Goal: Task Accomplishment & Management: Manage account settings

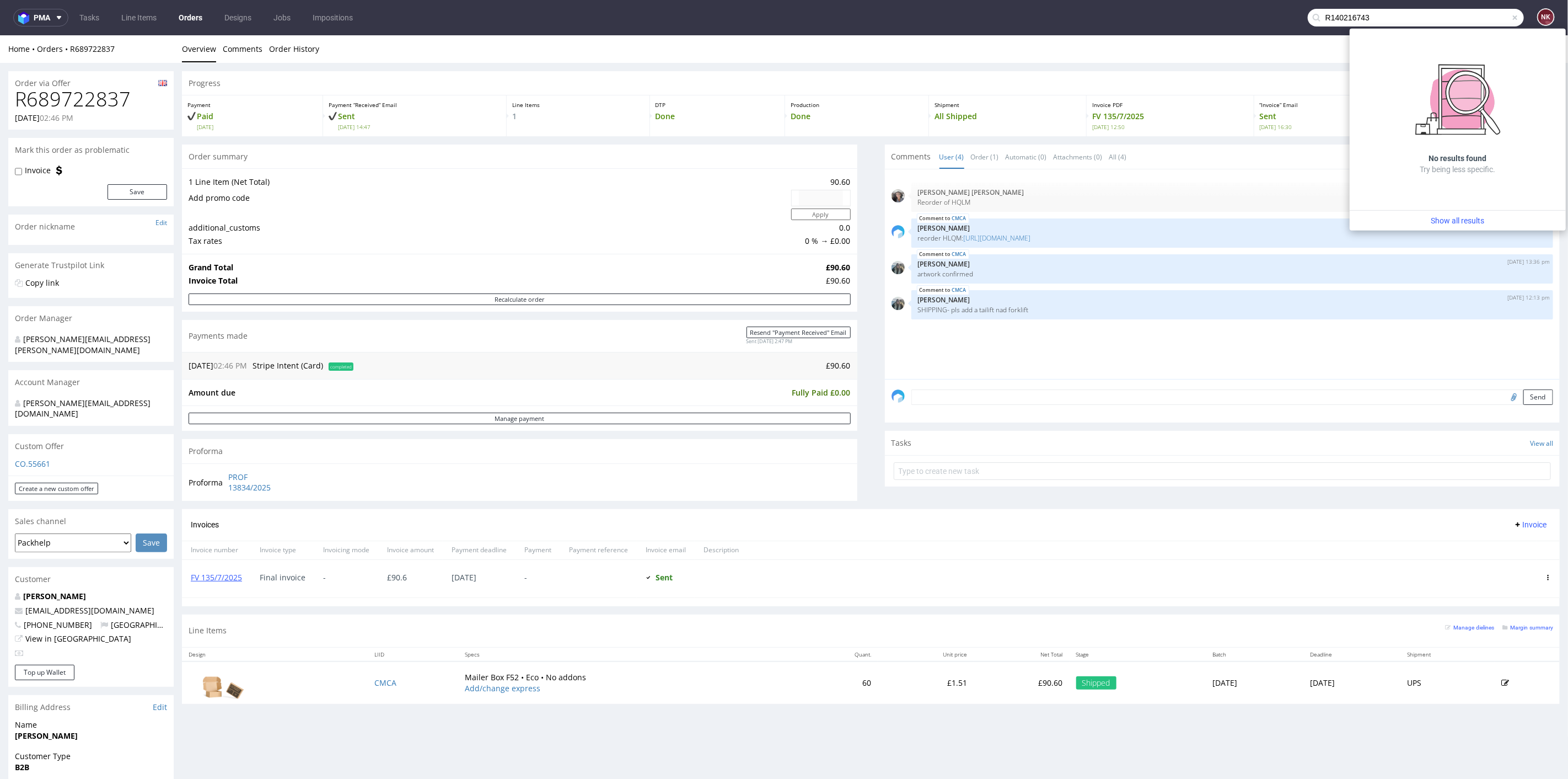
type input "R140216743"
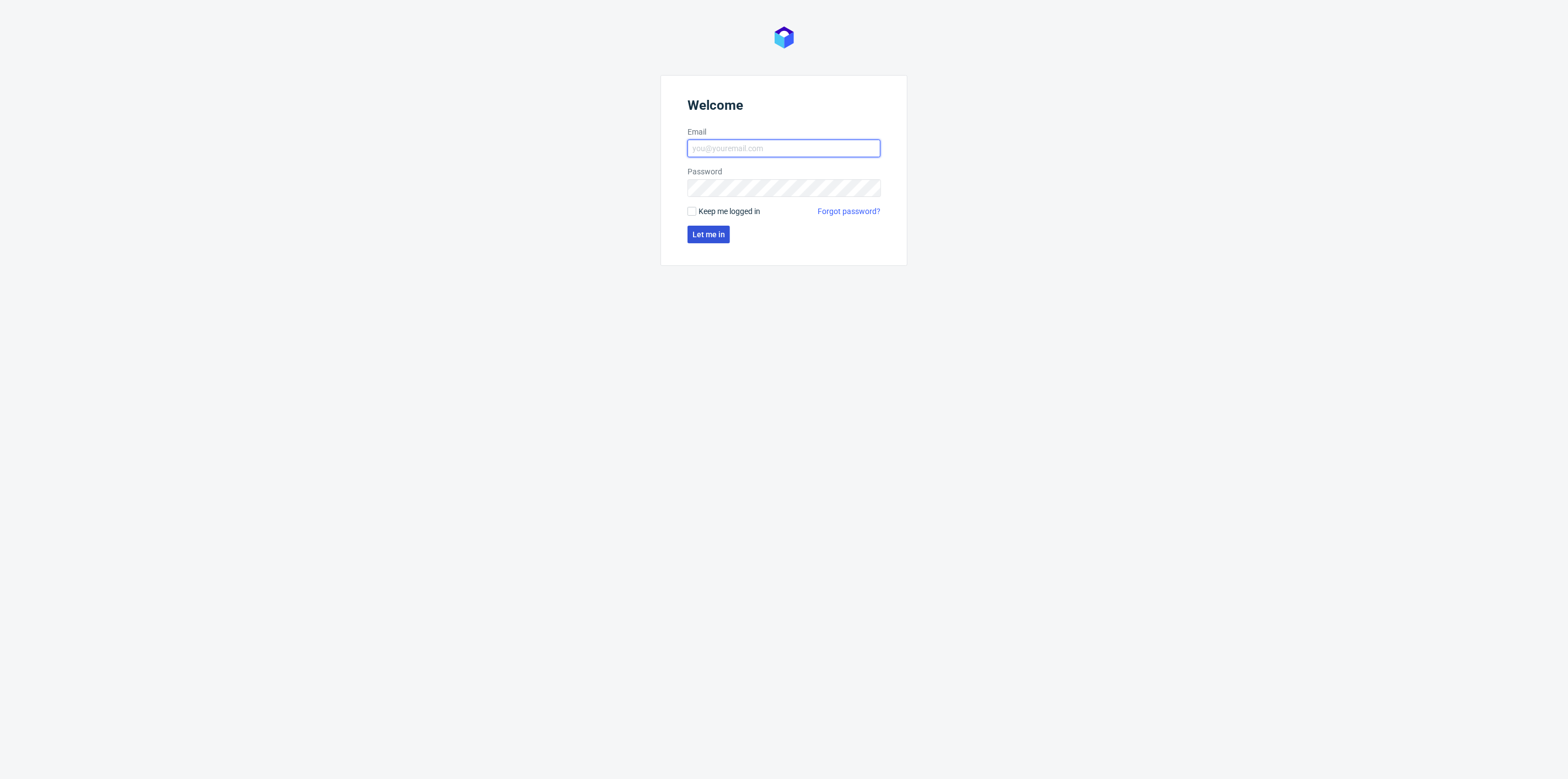
type input "[PERSON_NAME][EMAIL_ADDRESS][DOMAIN_NAME]"
click at [712, 237] on span "Let me in" at bounding box center [709, 234] width 32 height 8
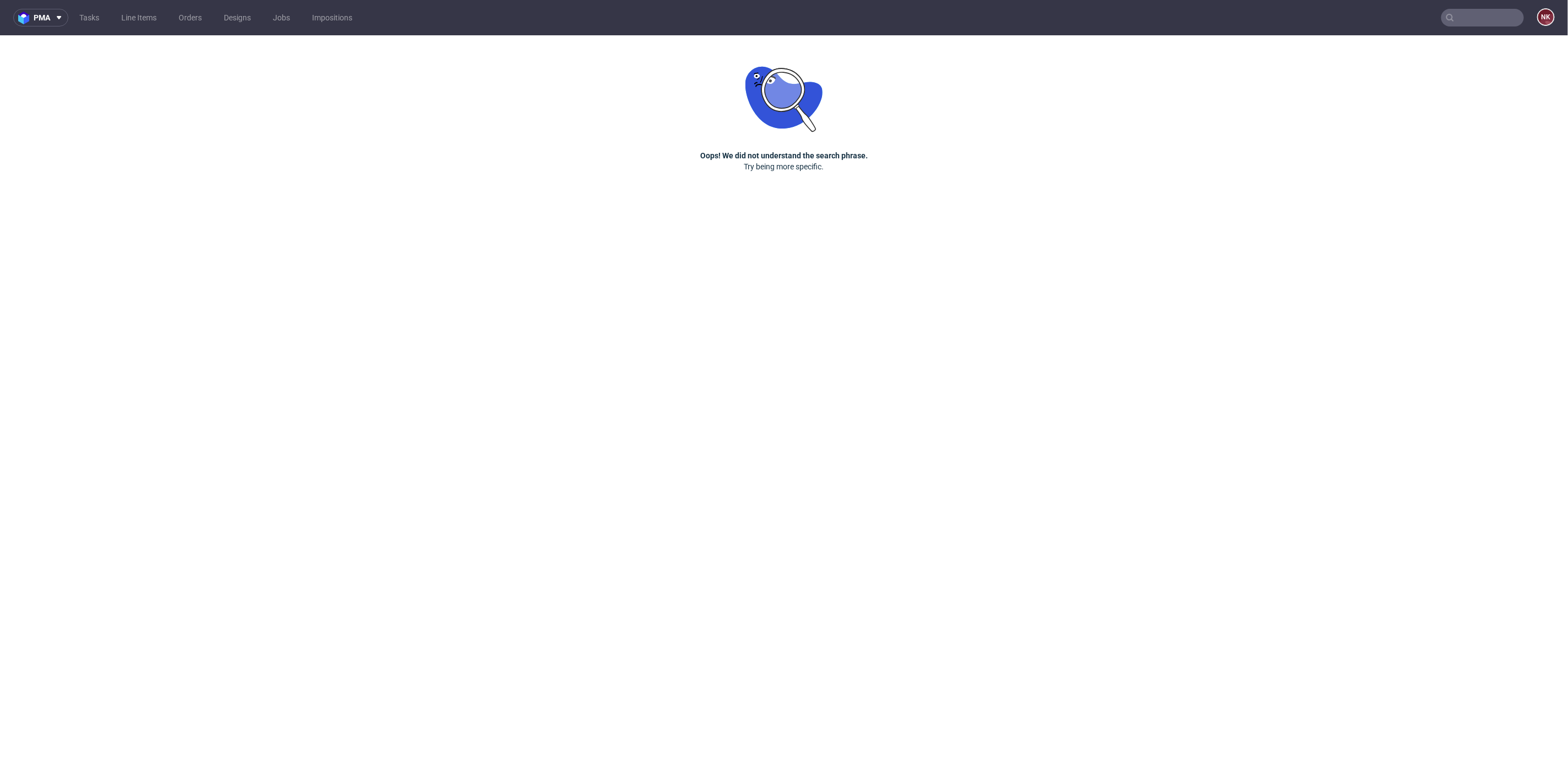
click at [1496, 12] on input "text" at bounding box center [1483, 17] width 83 height 18
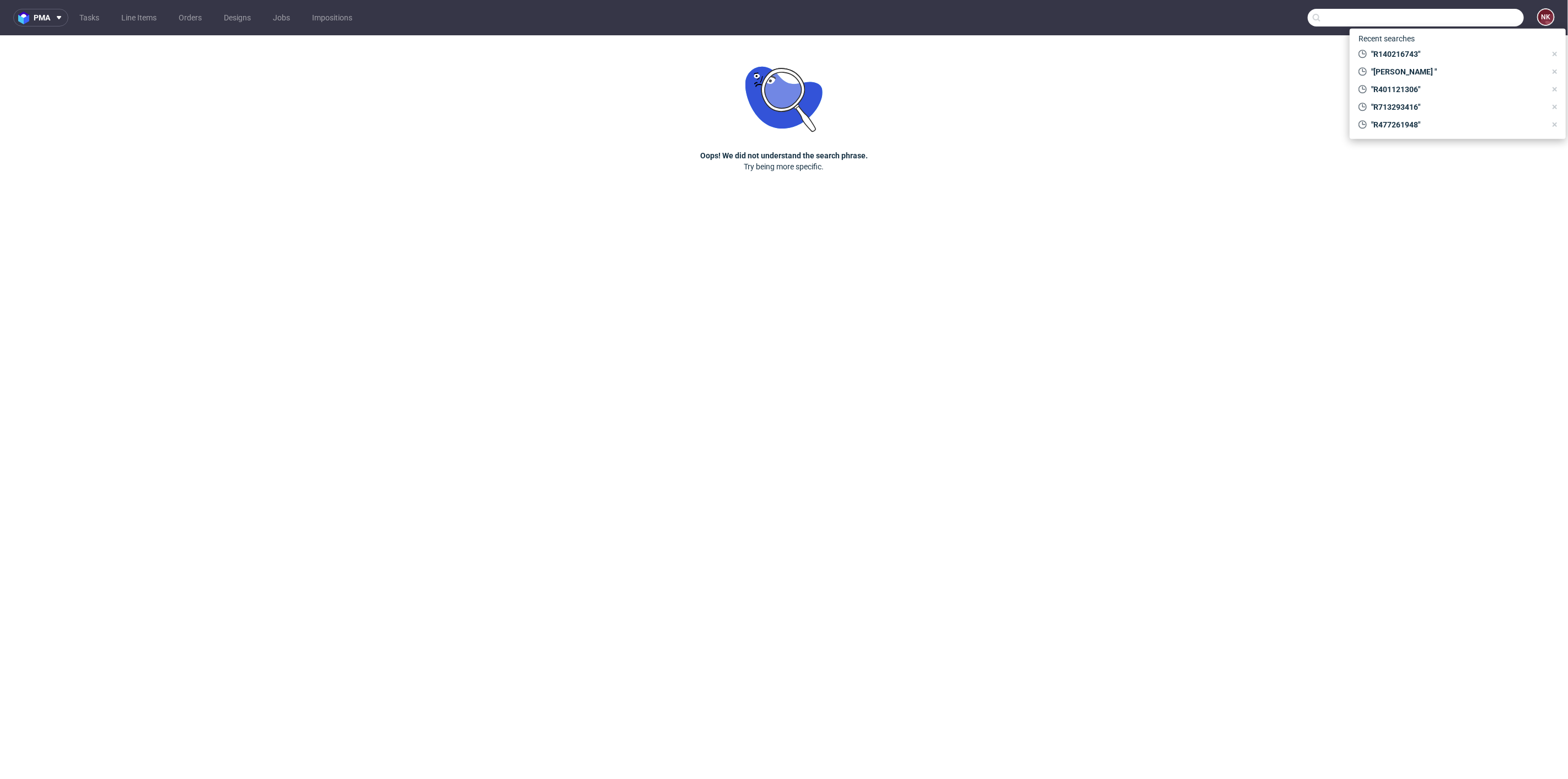
paste input "R140216743"
type input "R140216743"
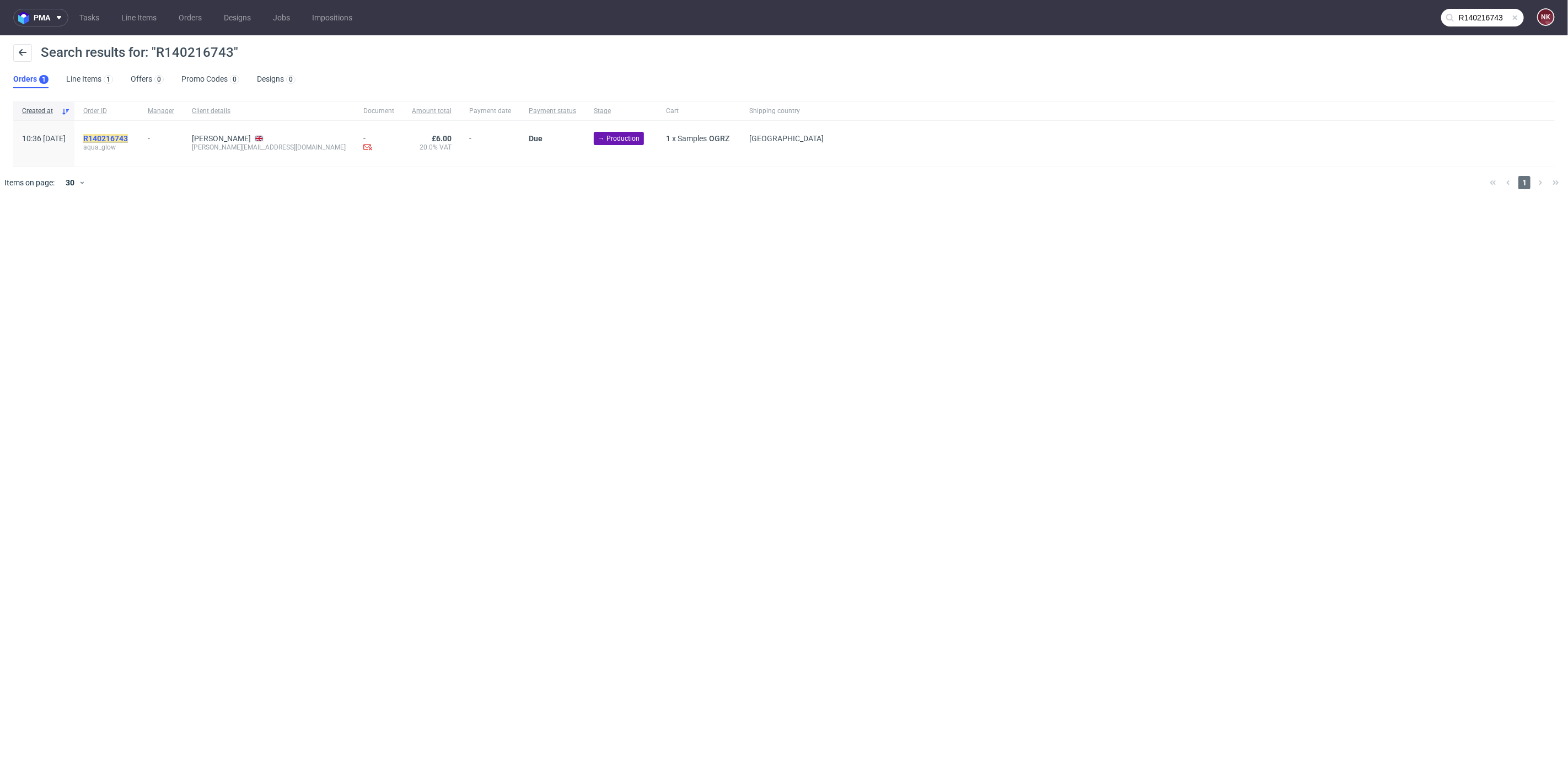
click at [127, 136] on mark "R140216743" at bounding box center [105, 138] width 44 height 9
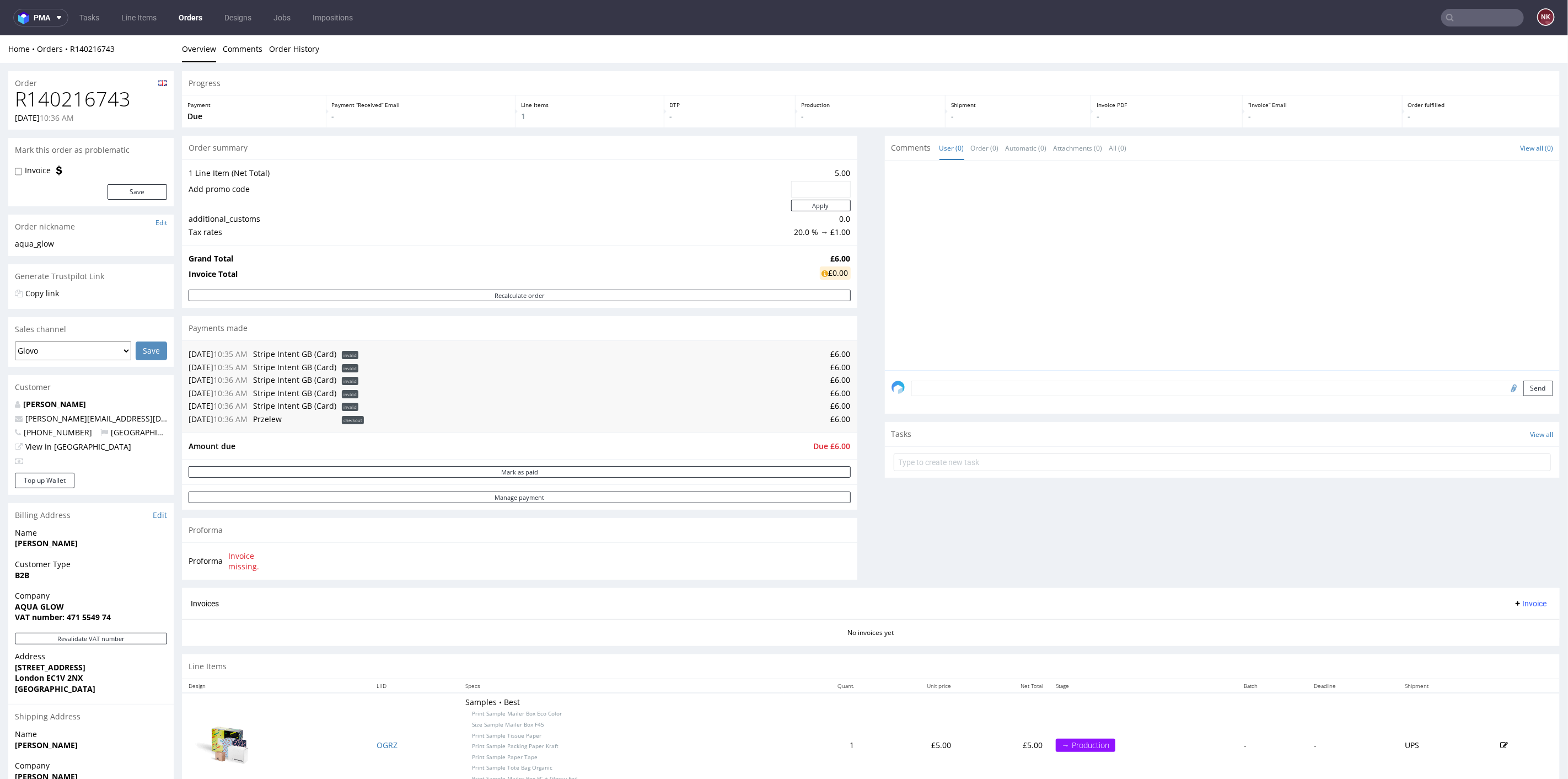
click at [71, 99] on h1 "R140216743" at bounding box center [91, 99] width 152 height 22
copy h1 "R140216743"
click at [497, 469] on button "Mark as paid" at bounding box center [520, 471] width 662 height 12
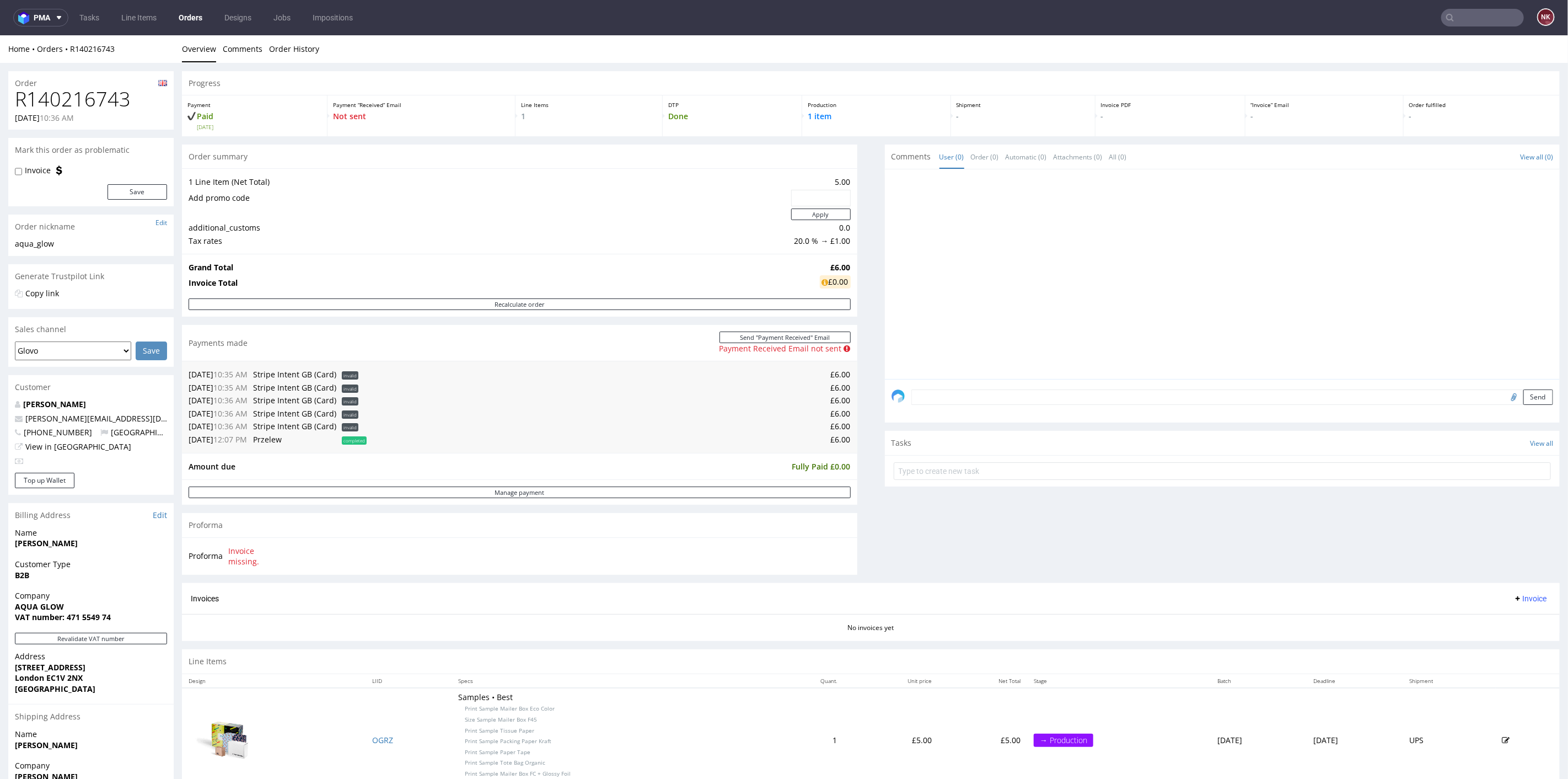
click at [1505, 397] on input "file" at bounding box center [1512, 397] width 15 height 15
click at [90, 100] on h1 "R140216743" at bounding box center [91, 99] width 152 height 22
copy h1 "R140216743"
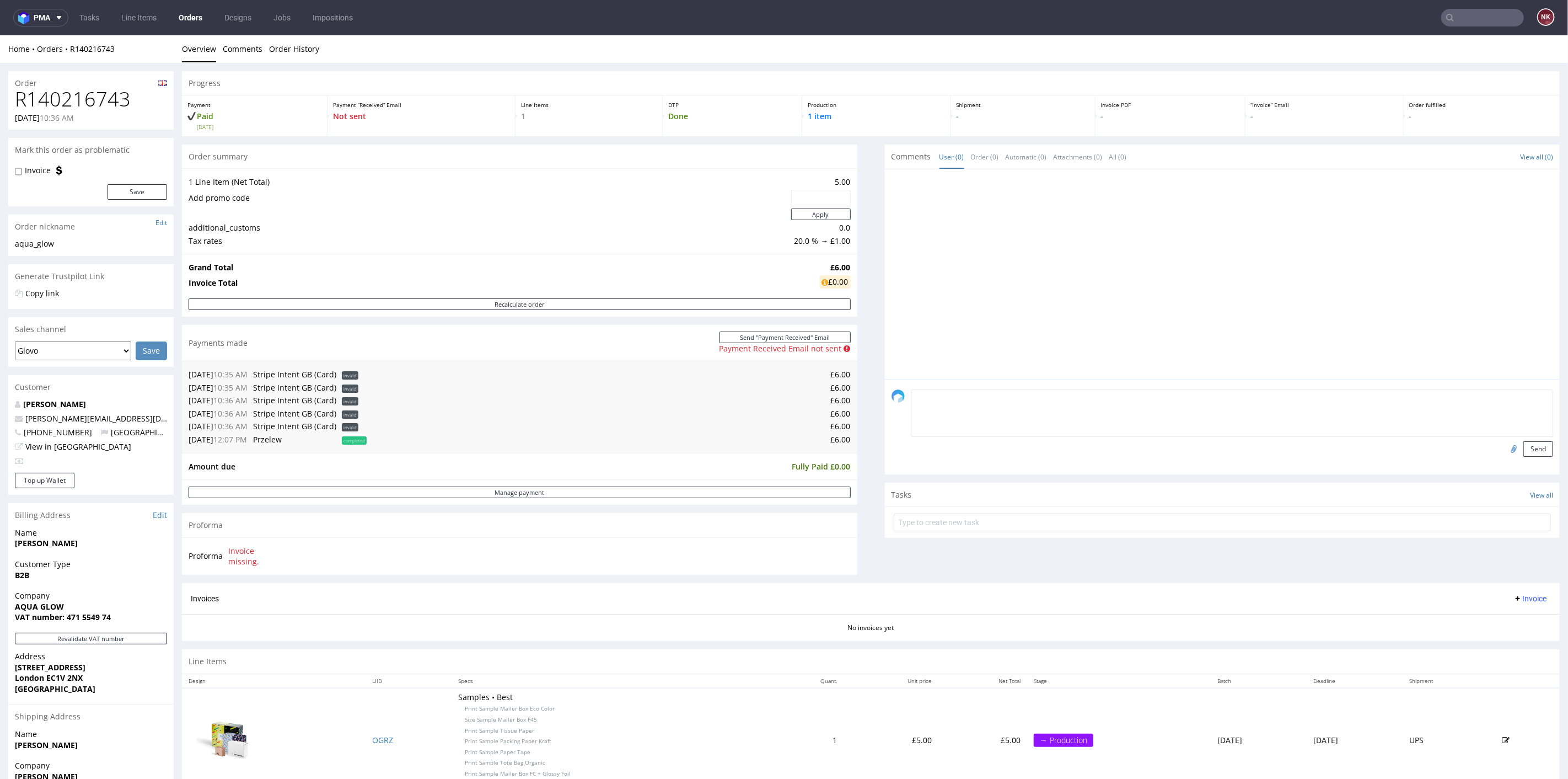
click at [945, 395] on textarea at bounding box center [1232, 413] width 642 height 48
type textarea "paid via CITI"
click at [1505, 446] on input "file" at bounding box center [1512, 448] width 15 height 15
type input "C:\fakepath\R140216743_CITI.pdf"
click at [1533, 451] on button "Send" at bounding box center [1538, 448] width 30 height 15
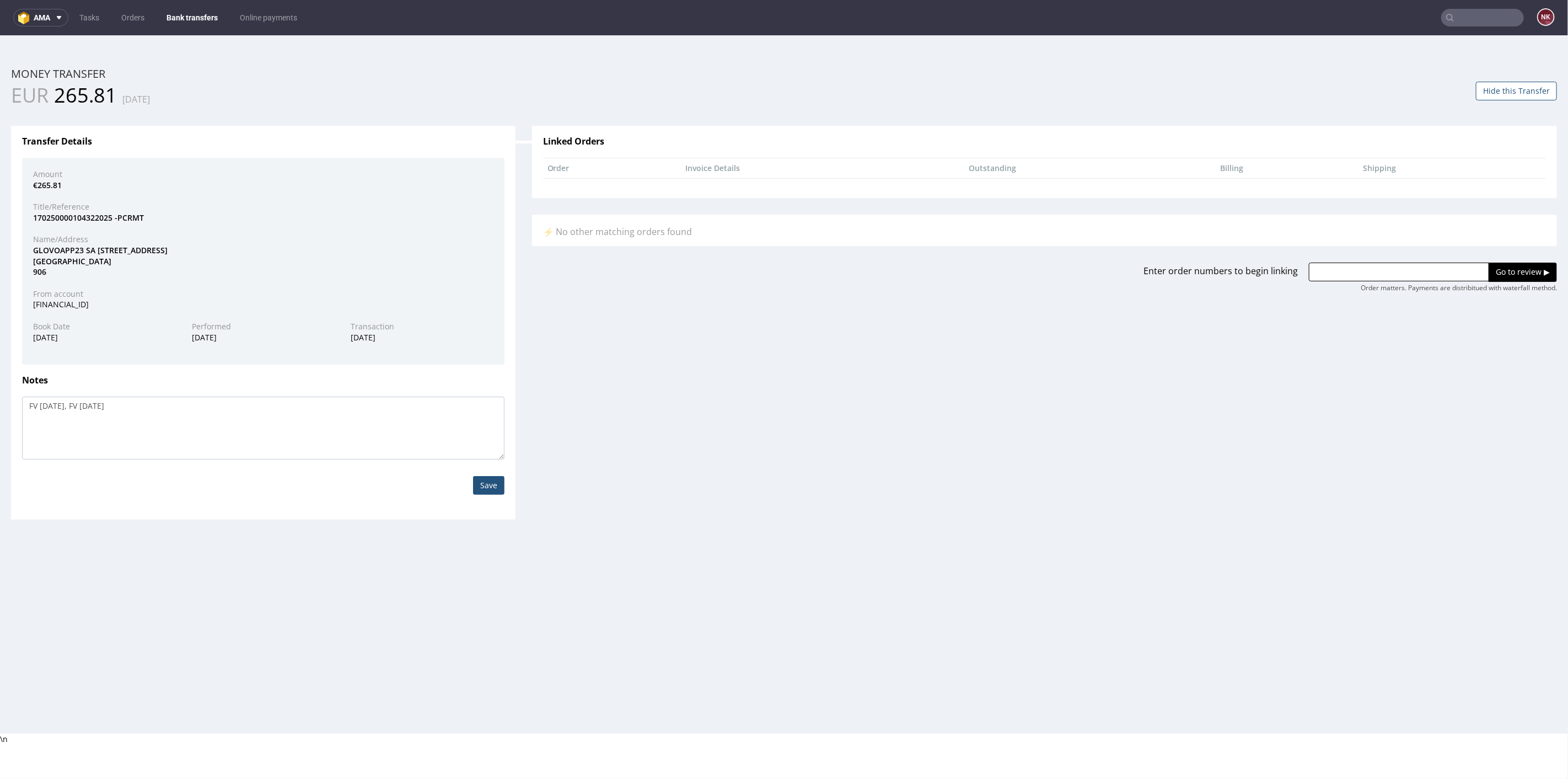
click at [1407, 267] on input "text" at bounding box center [1399, 271] width 180 height 19
paste input "R140216743"
type input "R140216743"
drag, startPoint x: 1371, startPoint y: 269, endPoint x: 1214, endPoint y: 270, distance: 157.0
click at [1214, 272] on div "Enter order numbers to begin linking R140216743 Go to review ▶ Order matters. P…" at bounding box center [1044, 277] width 1041 height 30
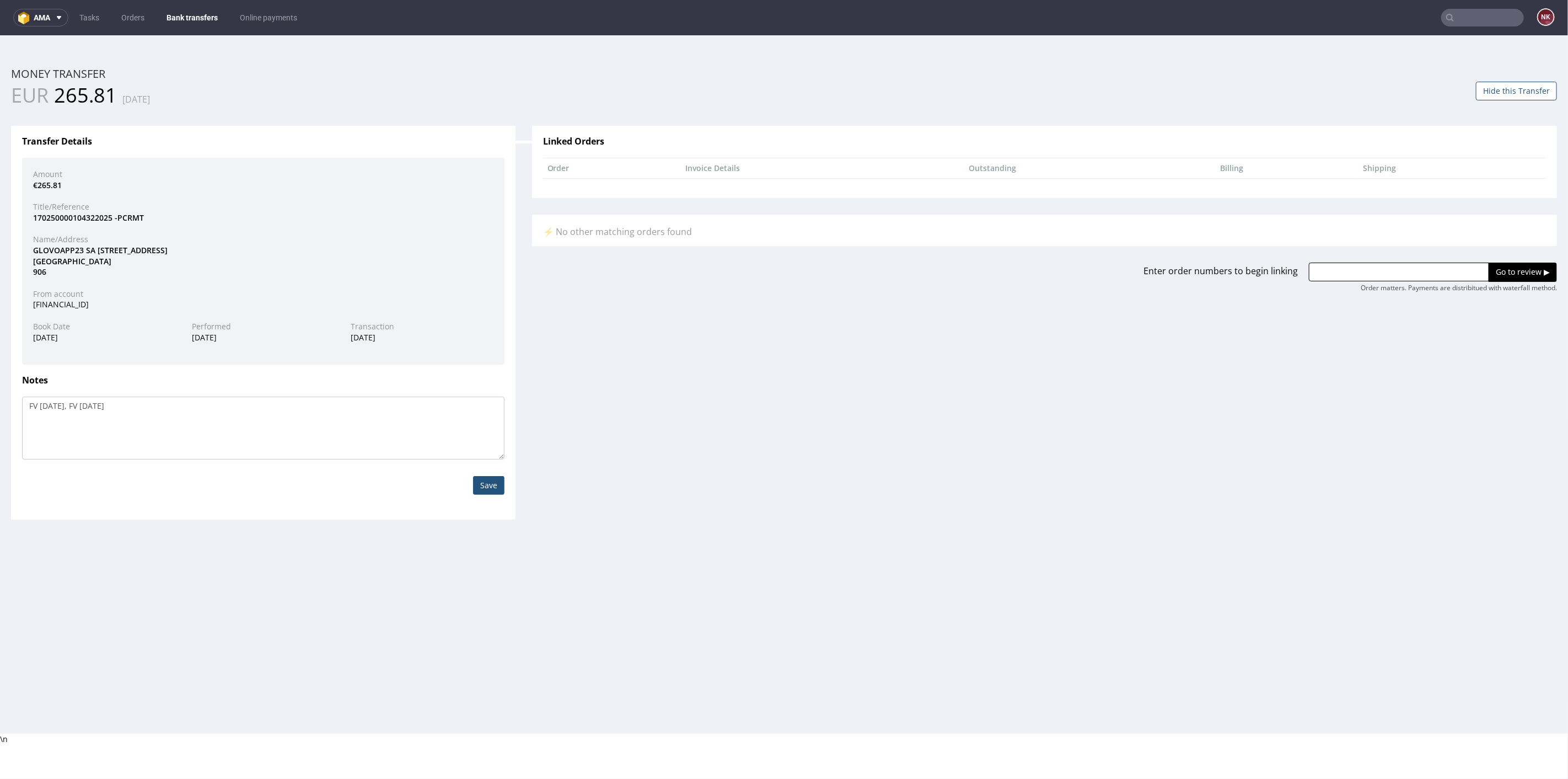
click at [483, 489] on input "Save" at bounding box center [489, 485] width 32 height 19
click at [1483, 93] on button "Hide this Transfer" at bounding box center [1516, 90] width 81 height 19
click at [182, 12] on link "Bank transfers" at bounding box center [192, 17] width 65 height 18
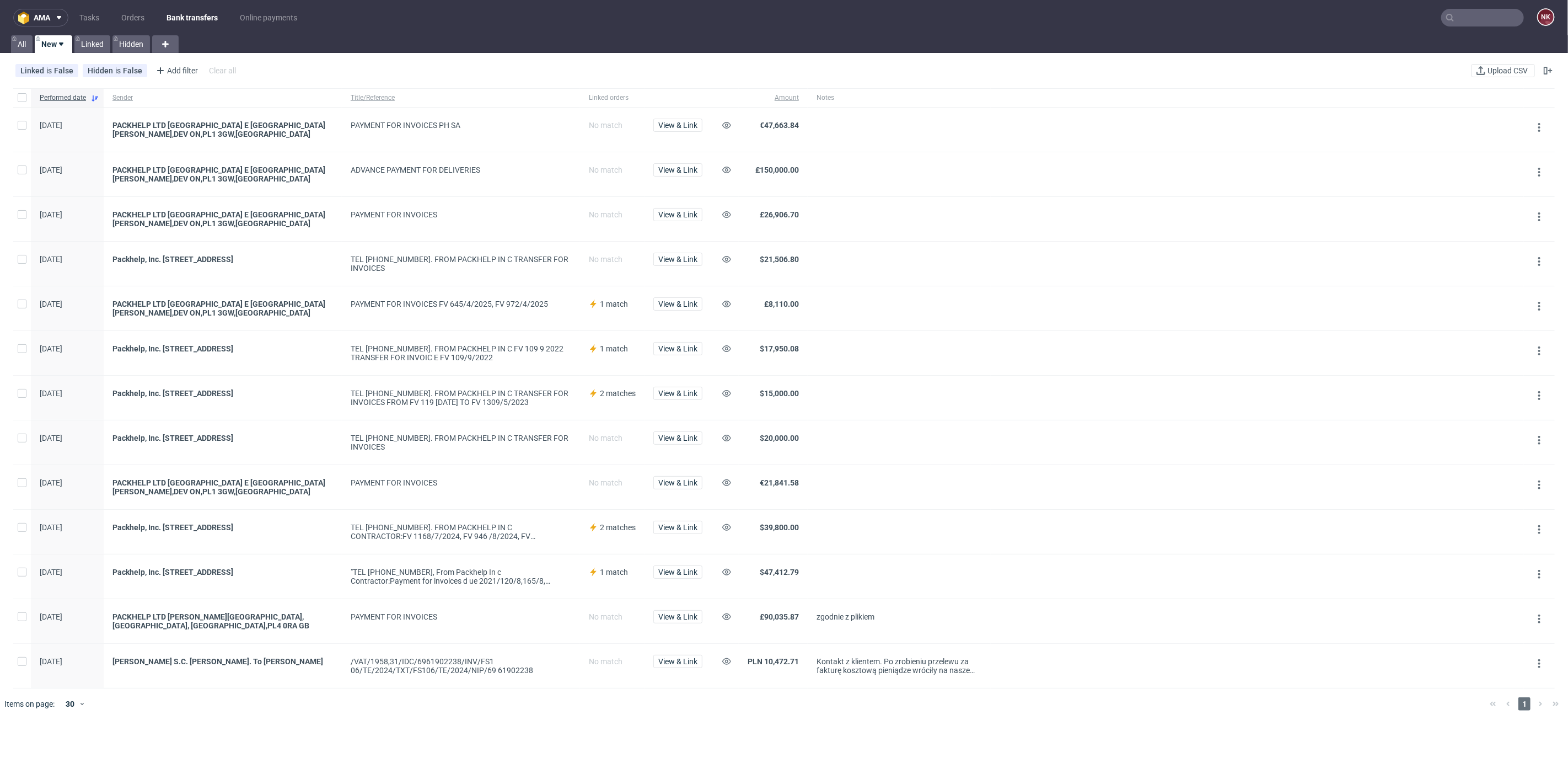
click at [187, 21] on link "Bank transfers" at bounding box center [192, 17] width 65 height 18
click at [1471, 73] on button "Upload CSV" at bounding box center [1503, 71] width 63 height 13
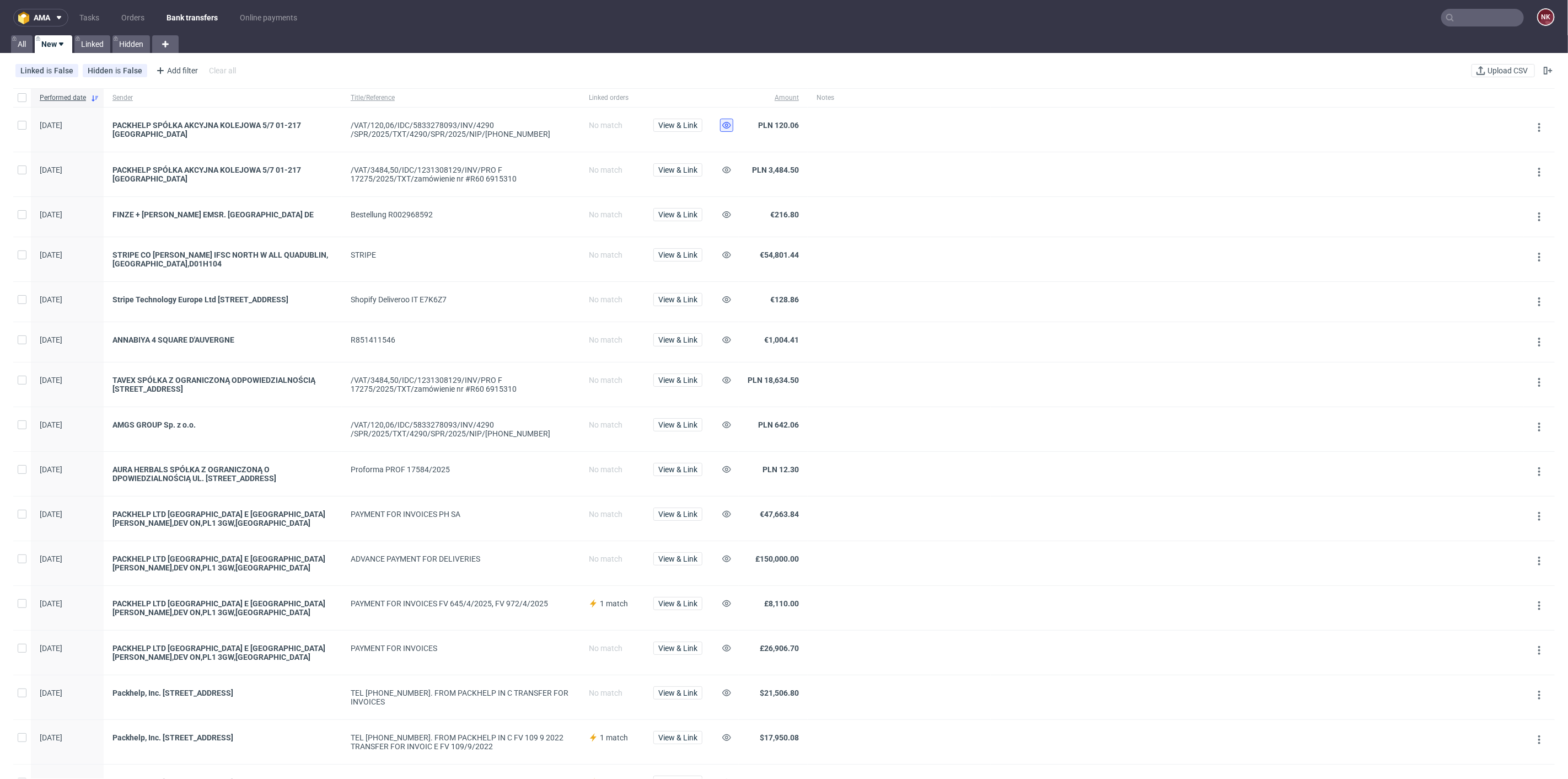
click at [730, 125] on use at bounding box center [727, 125] width 9 height 7
click at [732, 164] on button at bounding box center [727, 170] width 13 height 13
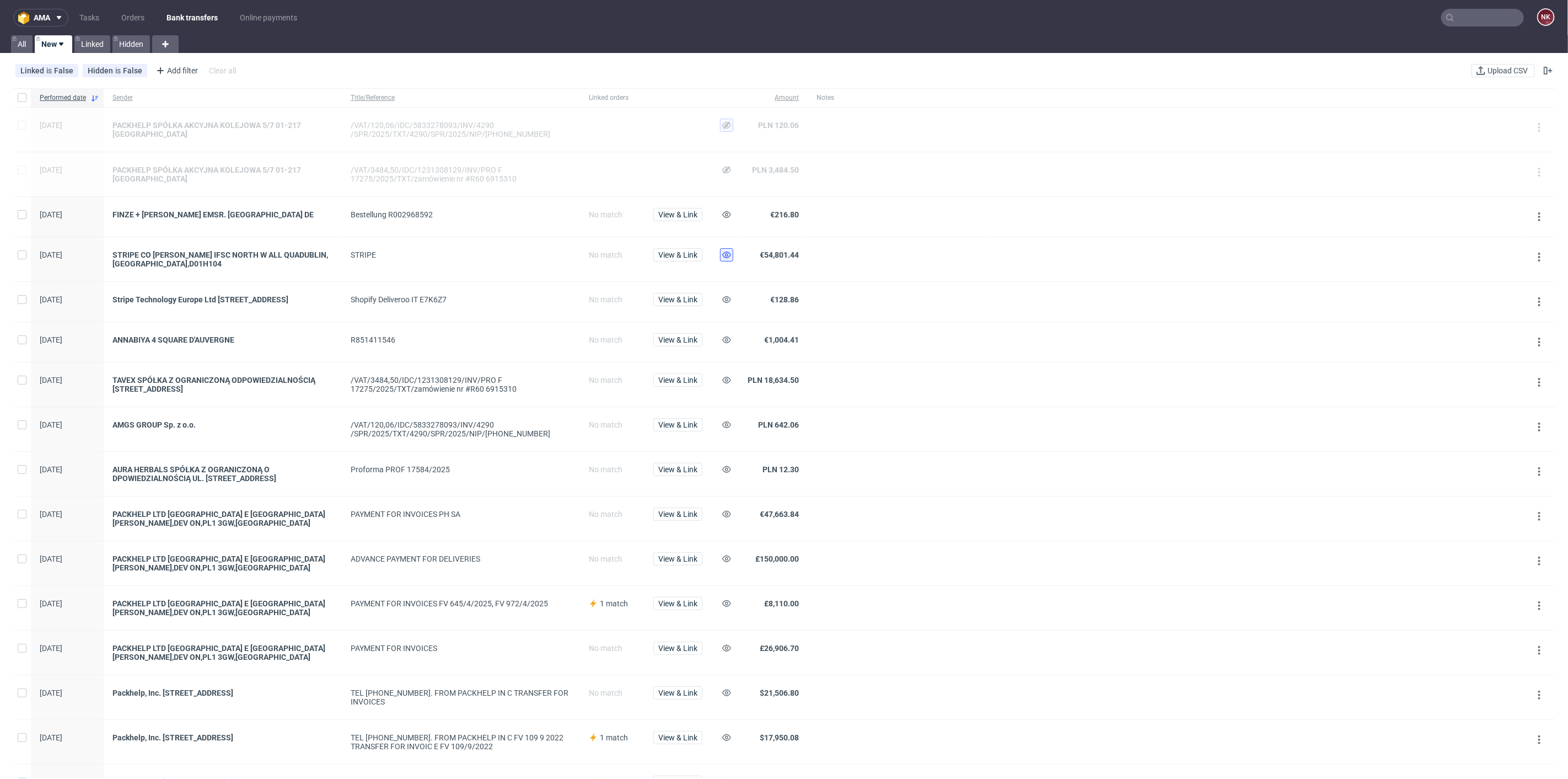
click at [729, 251] on icon at bounding box center [727, 255] width 9 height 9
click at [728, 296] on use at bounding box center [727, 299] width 9 height 7
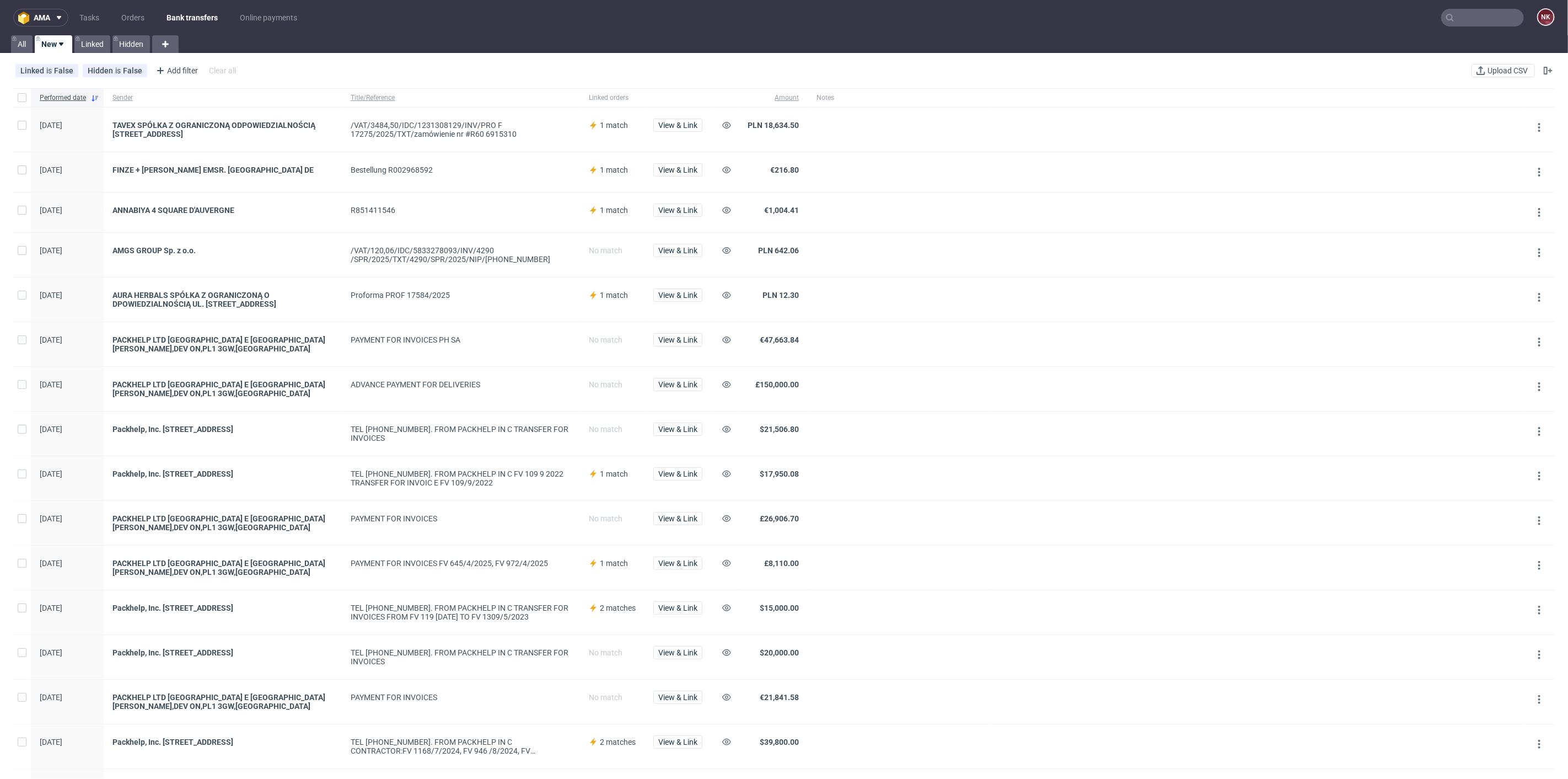
click at [805, 291] on div "PLN 12.30" at bounding box center [773, 300] width 69 height 44
click at [805, 245] on div "PLN 642.06" at bounding box center [773, 255] width 69 height 44
click at [802, 205] on div "€1,004.41" at bounding box center [773, 212] width 69 height 40
click at [803, 164] on div "€216.80" at bounding box center [773, 172] width 69 height 40
click at [679, 127] on span "View & Link" at bounding box center [677, 125] width 39 height 8
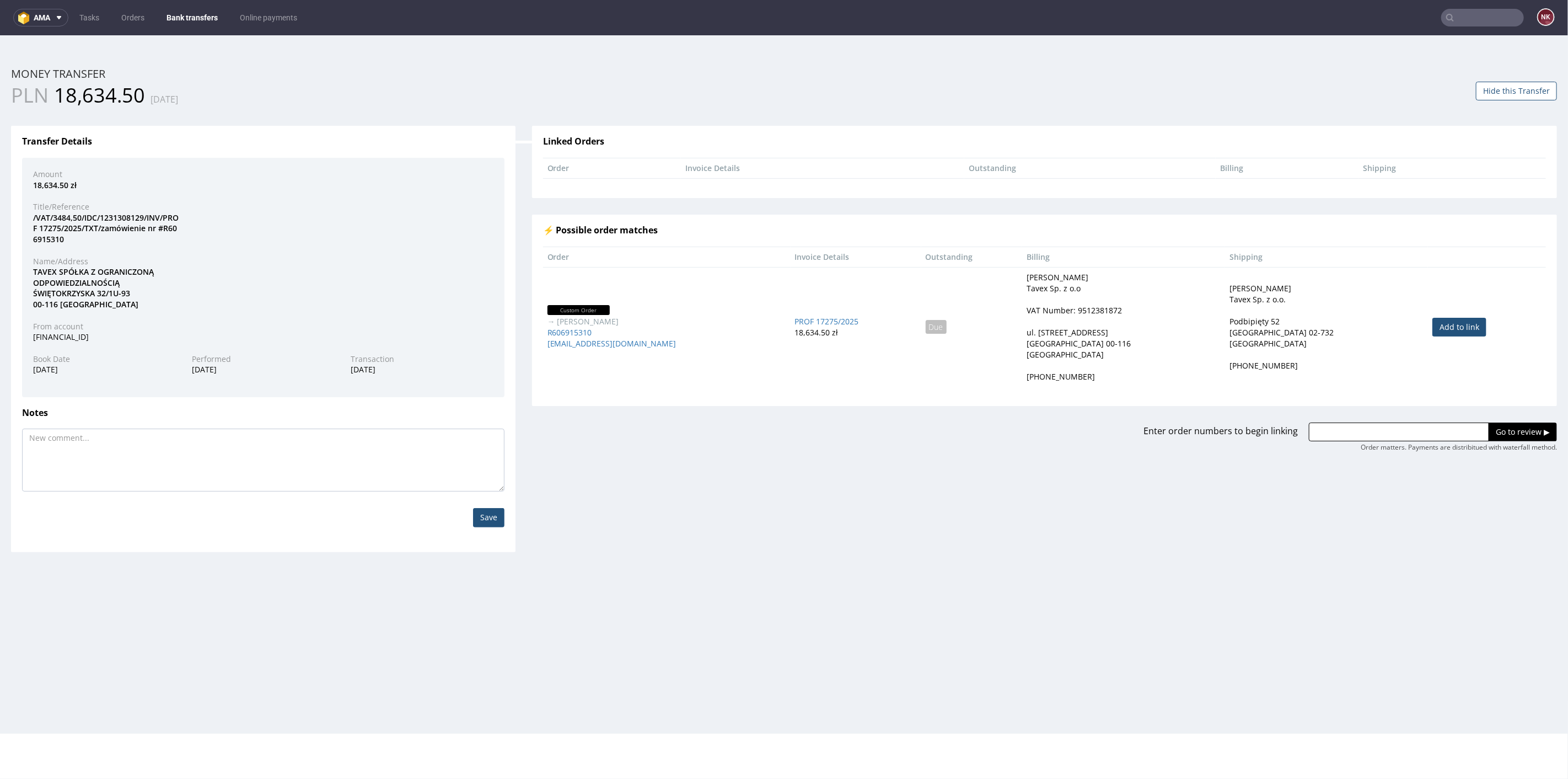
click at [1432, 334] on link "Add to link" at bounding box center [1459, 326] width 54 height 19
type input "R606915310"
click at [1521, 423] on input "Go to review ▶" at bounding box center [1523, 431] width 68 height 19
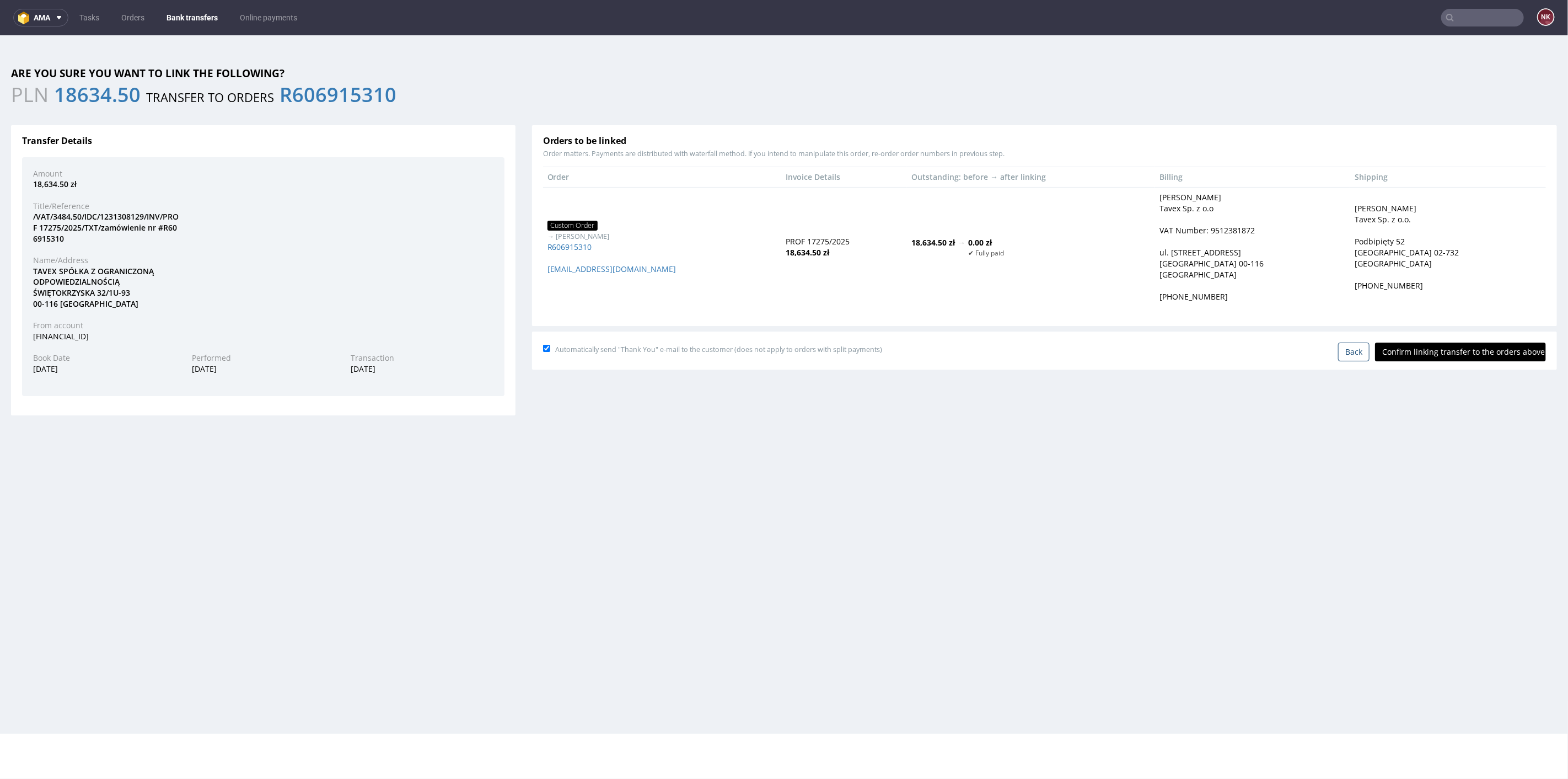
click at [1446, 353] on input "Confirm linking transfer to the orders above" at bounding box center [1460, 351] width 171 height 19
type input "In progress..."
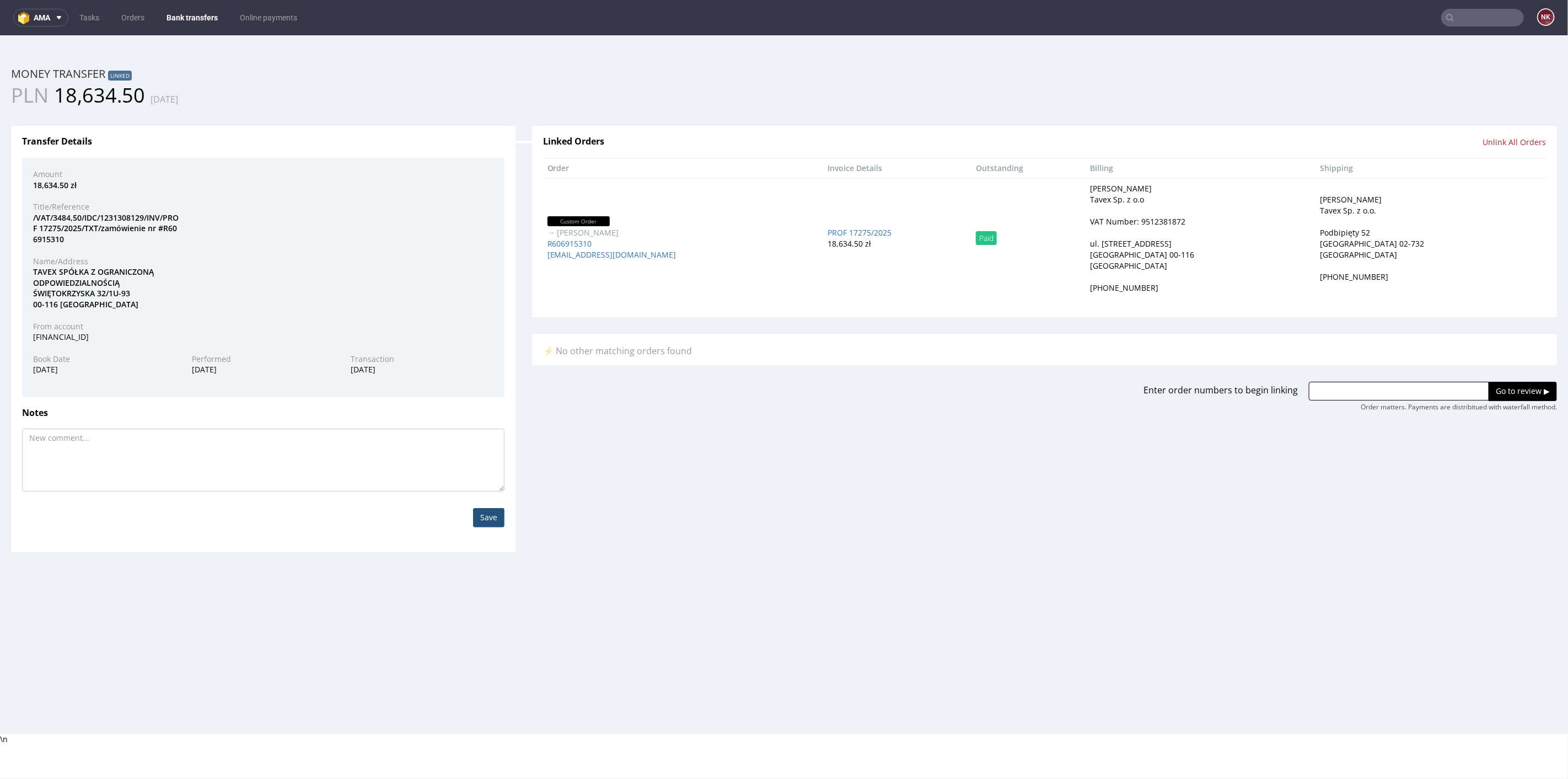
click at [203, 18] on link "Bank transfers" at bounding box center [192, 17] width 65 height 18
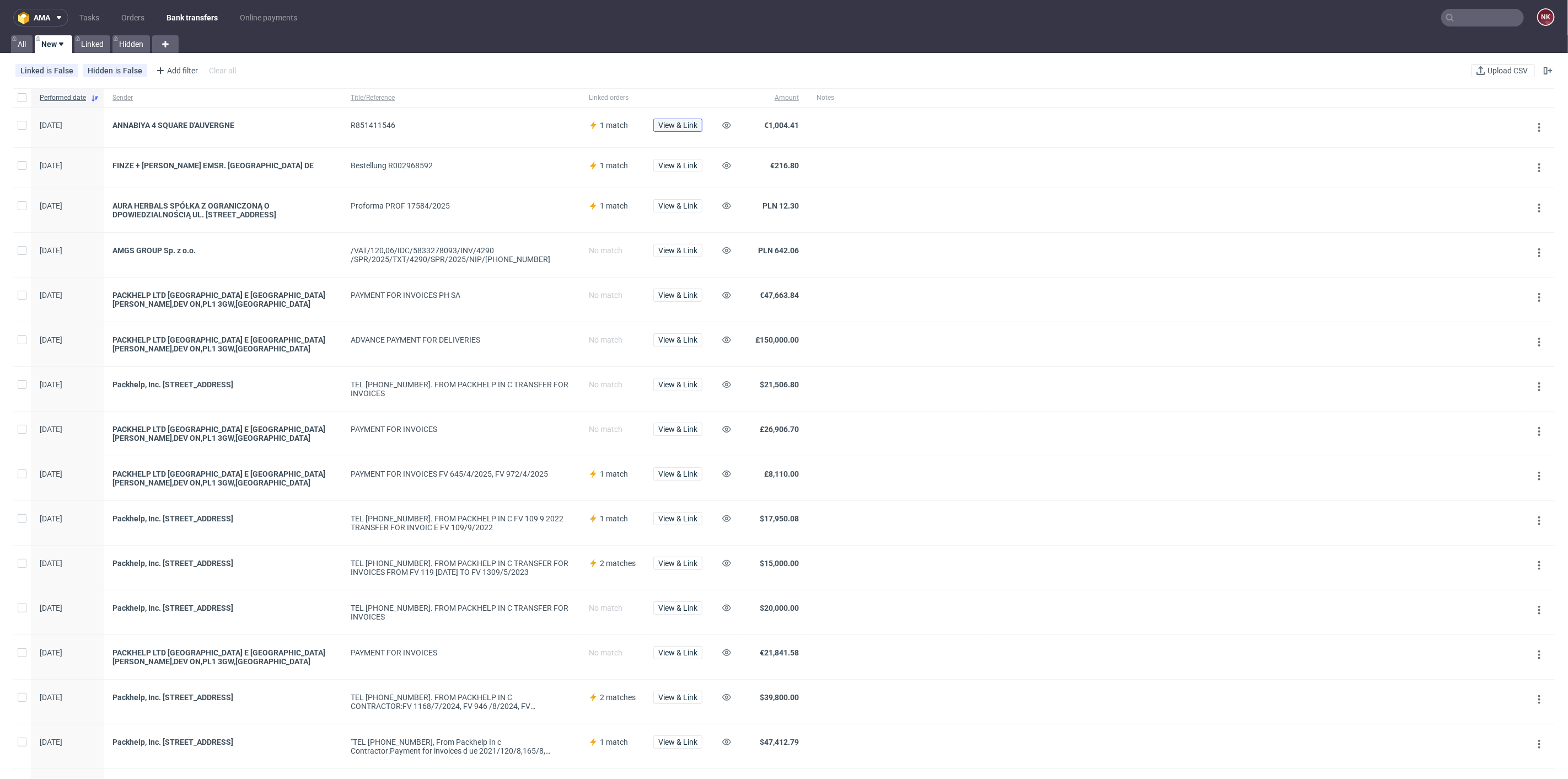
click at [669, 121] on span "View & Link" at bounding box center [677, 125] width 39 height 8
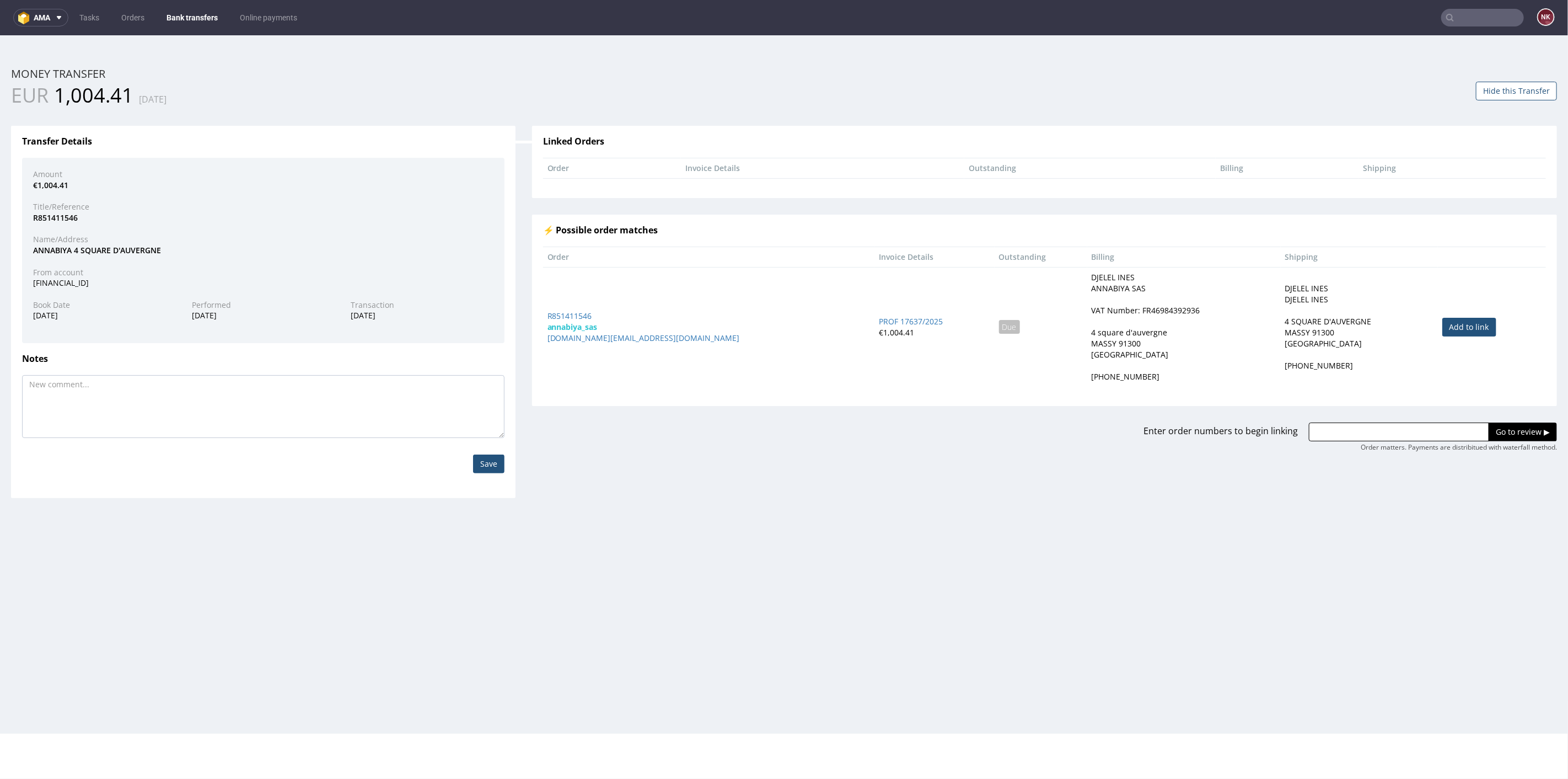
click at [1442, 331] on link "Add to link" at bounding box center [1469, 326] width 54 height 19
type input "R851411546"
click at [1500, 427] on input "Go to review ▶" at bounding box center [1523, 431] width 68 height 19
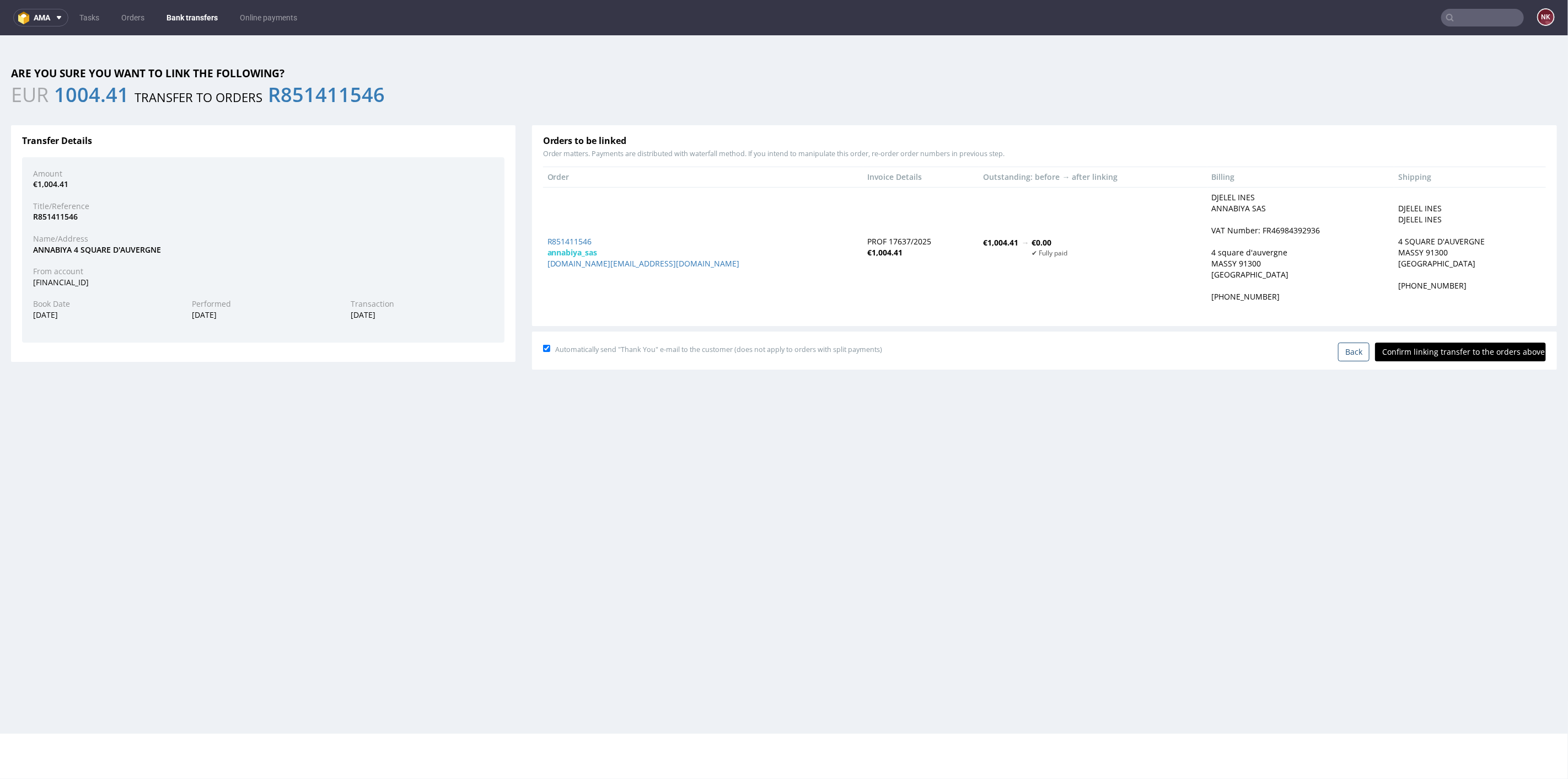
click at [1438, 342] on input "Confirm linking transfer to the orders above" at bounding box center [1460, 351] width 171 height 19
type input "In progress..."
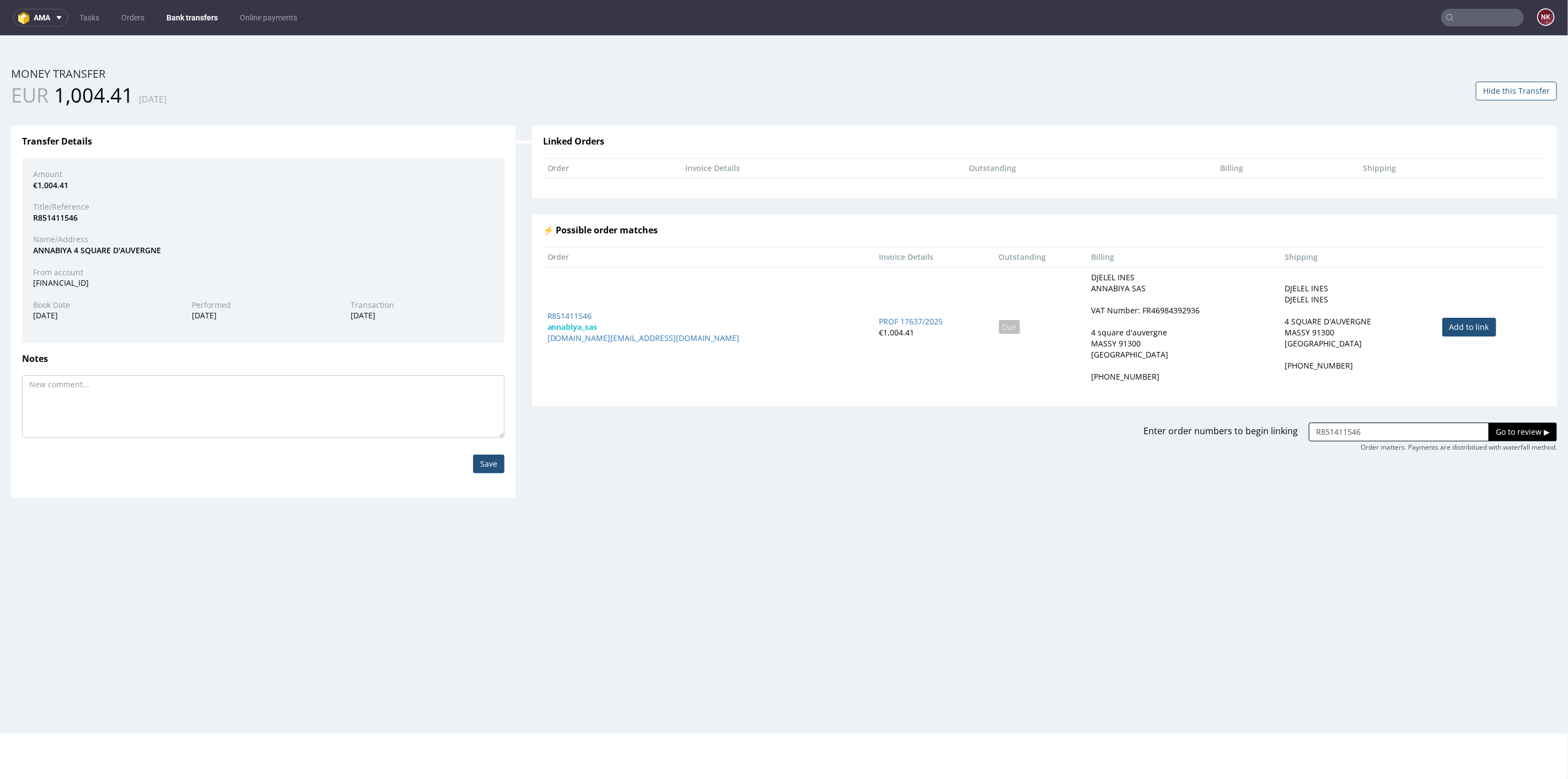
click at [189, 21] on link "Bank transfers" at bounding box center [192, 17] width 65 height 18
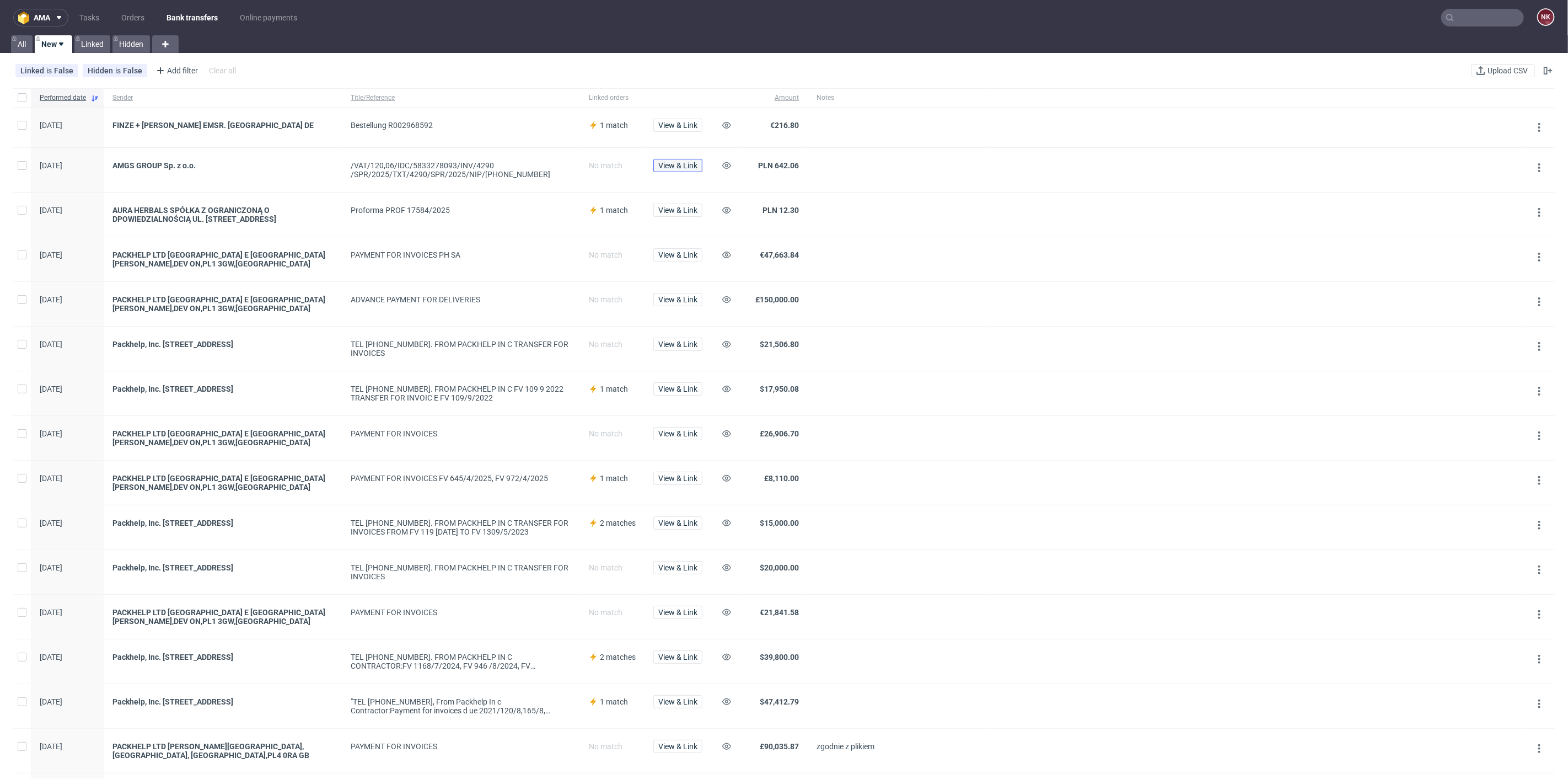
click at [677, 164] on span "View & Link" at bounding box center [677, 165] width 39 height 8
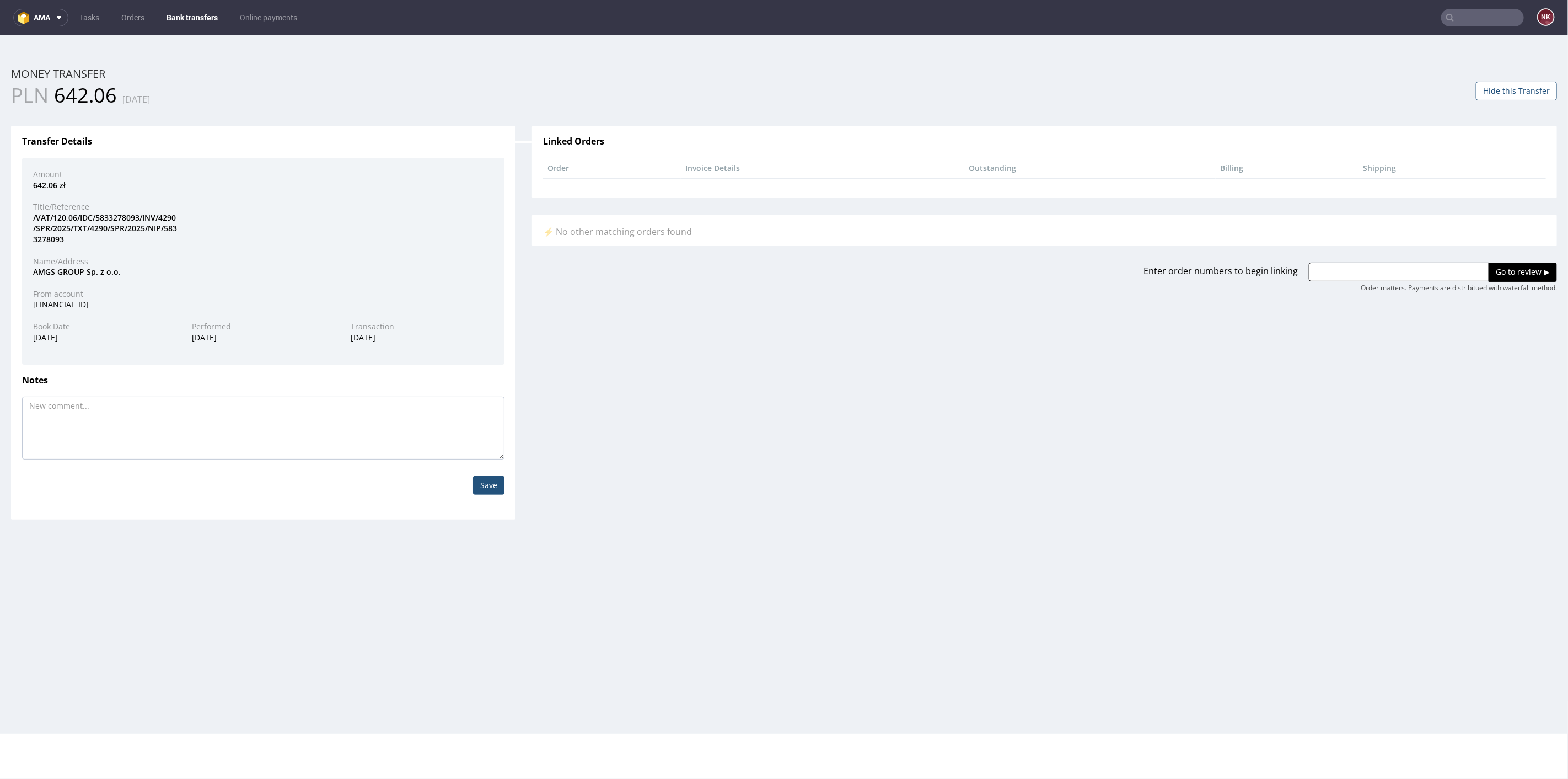
click at [45, 270] on div "AMGS GROUP Sp. z o.o." at bounding box center [263, 272] width 477 height 11
copy div "AMGS"
click at [202, 276] on div "AMGS GROUP Sp. z o.o." at bounding box center [263, 272] width 477 height 11
click at [237, 281] on div "Amount 642.06 zł Title/Reference /VAT/120,06/IDC/5833278093/INV/4290 /SPR/2025/…" at bounding box center [263, 261] width 483 height 207
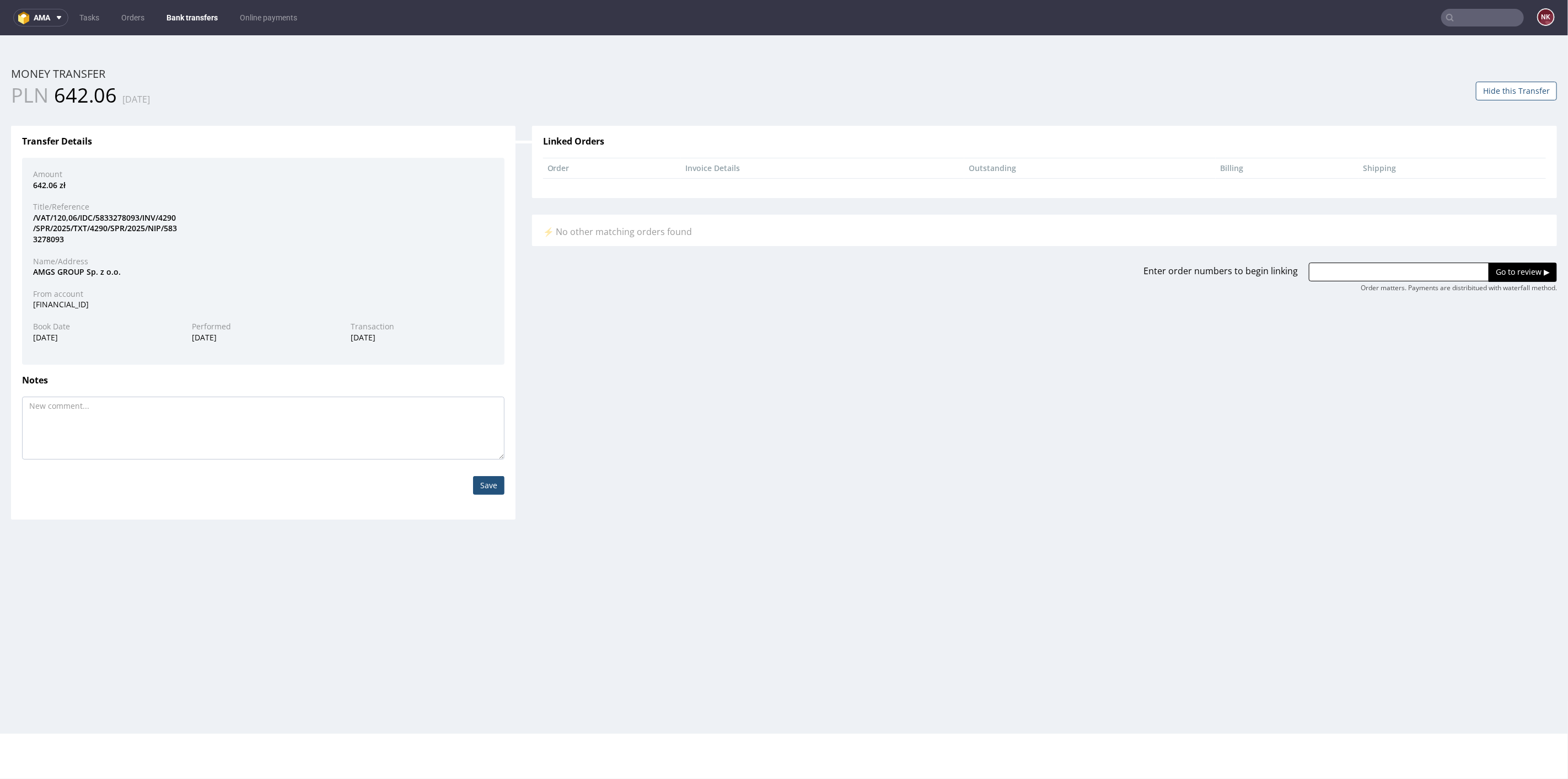
click at [1526, 85] on button "Hide this Transfer" at bounding box center [1516, 90] width 81 height 19
click at [185, 16] on link "Bank transfers" at bounding box center [192, 17] width 65 height 18
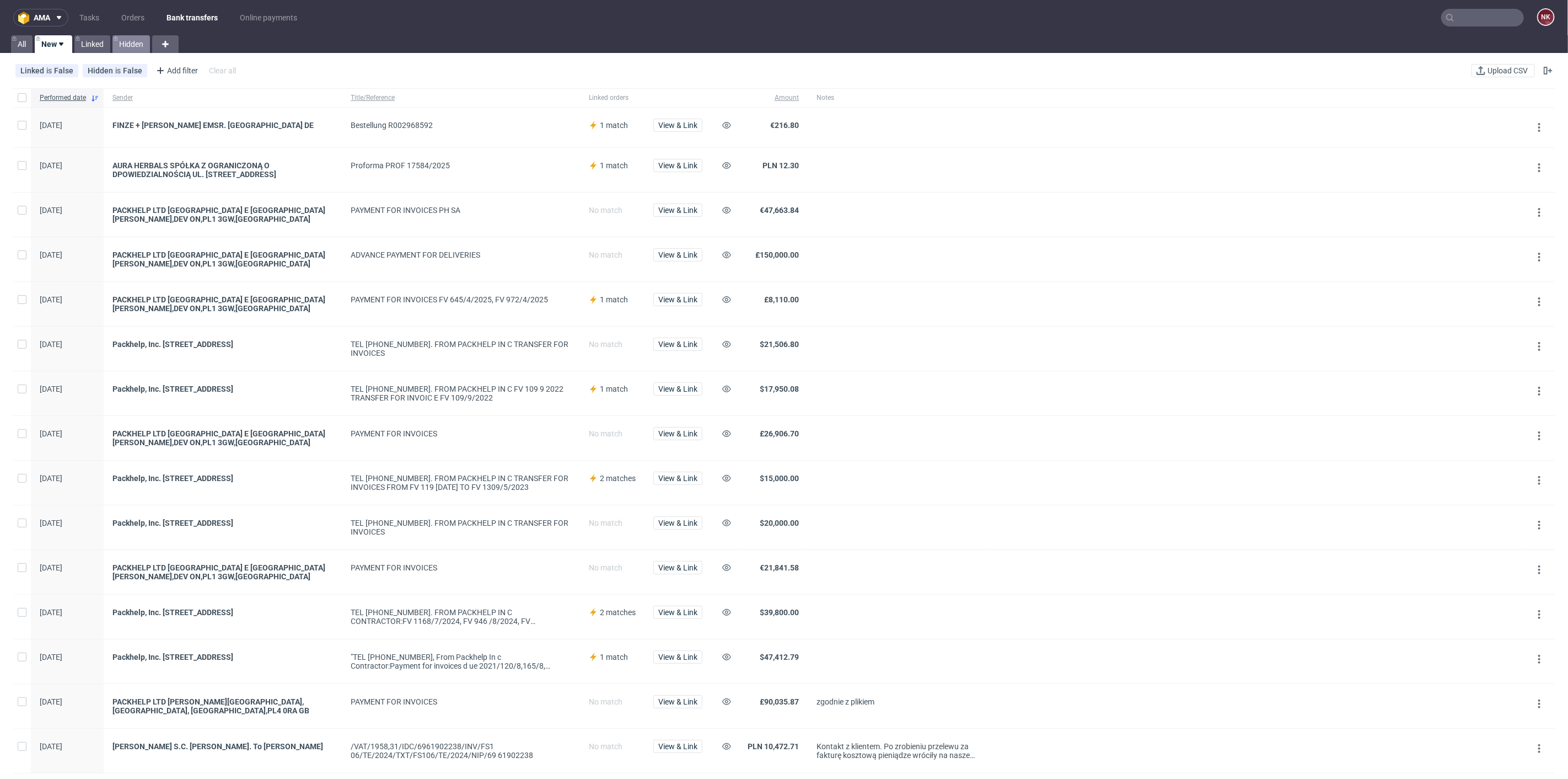
click at [139, 40] on link "Hidden" at bounding box center [131, 44] width 38 height 18
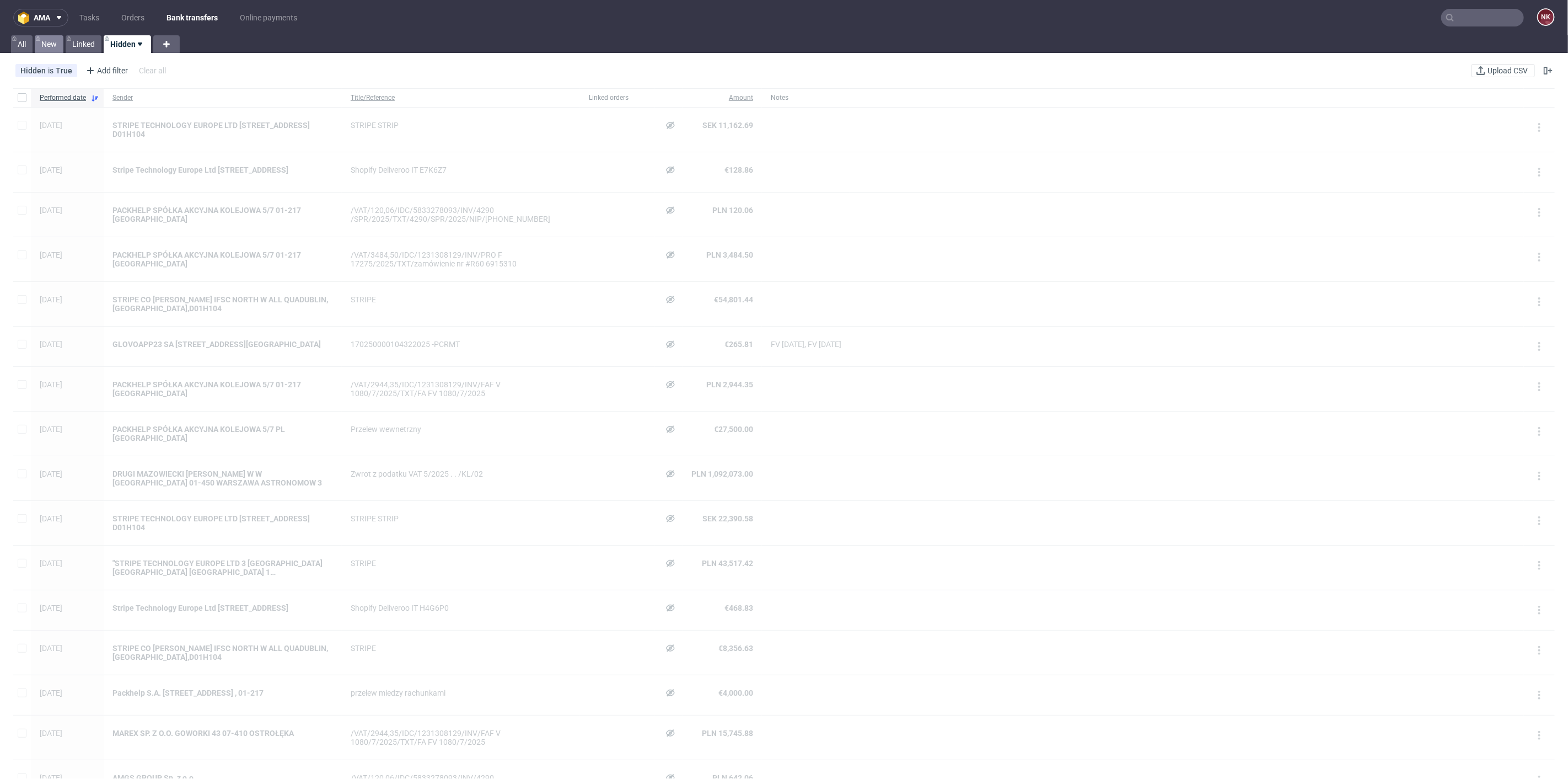
click at [39, 43] on link "New" at bounding box center [49, 44] width 29 height 18
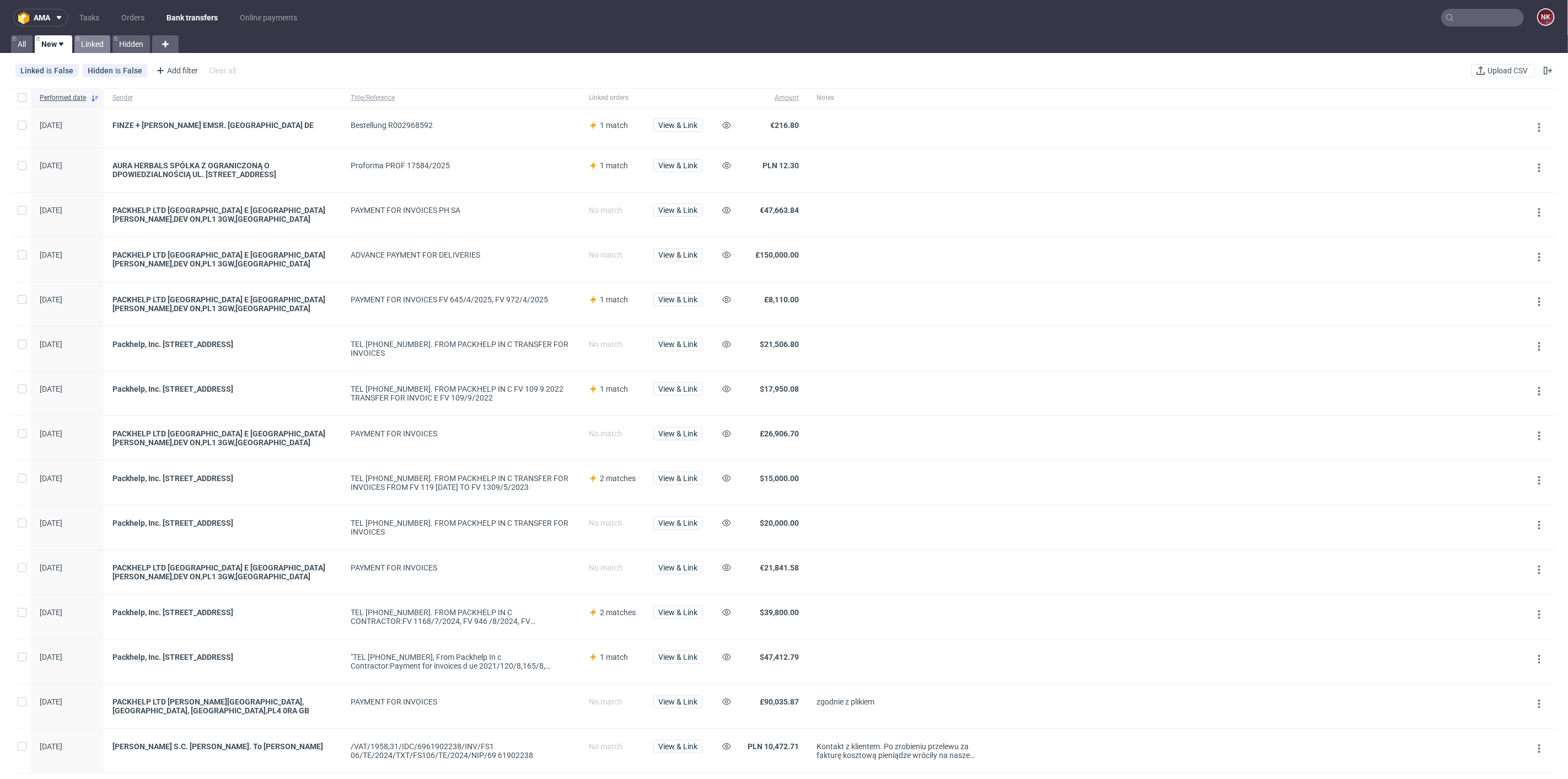
click at [94, 43] on link "Linked" at bounding box center [92, 44] width 36 height 18
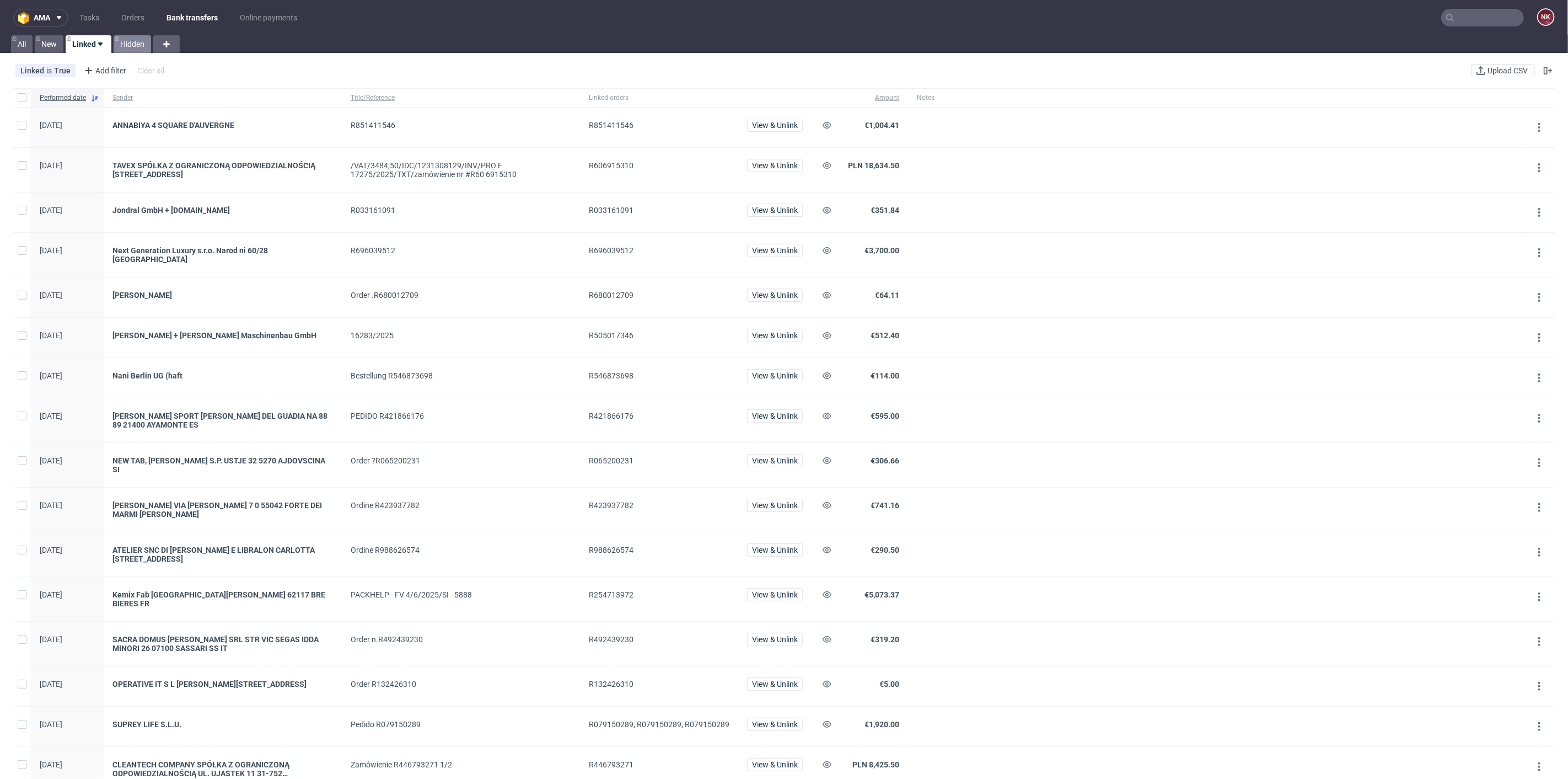
click at [131, 46] on link "Hidden" at bounding box center [133, 44] width 38 height 18
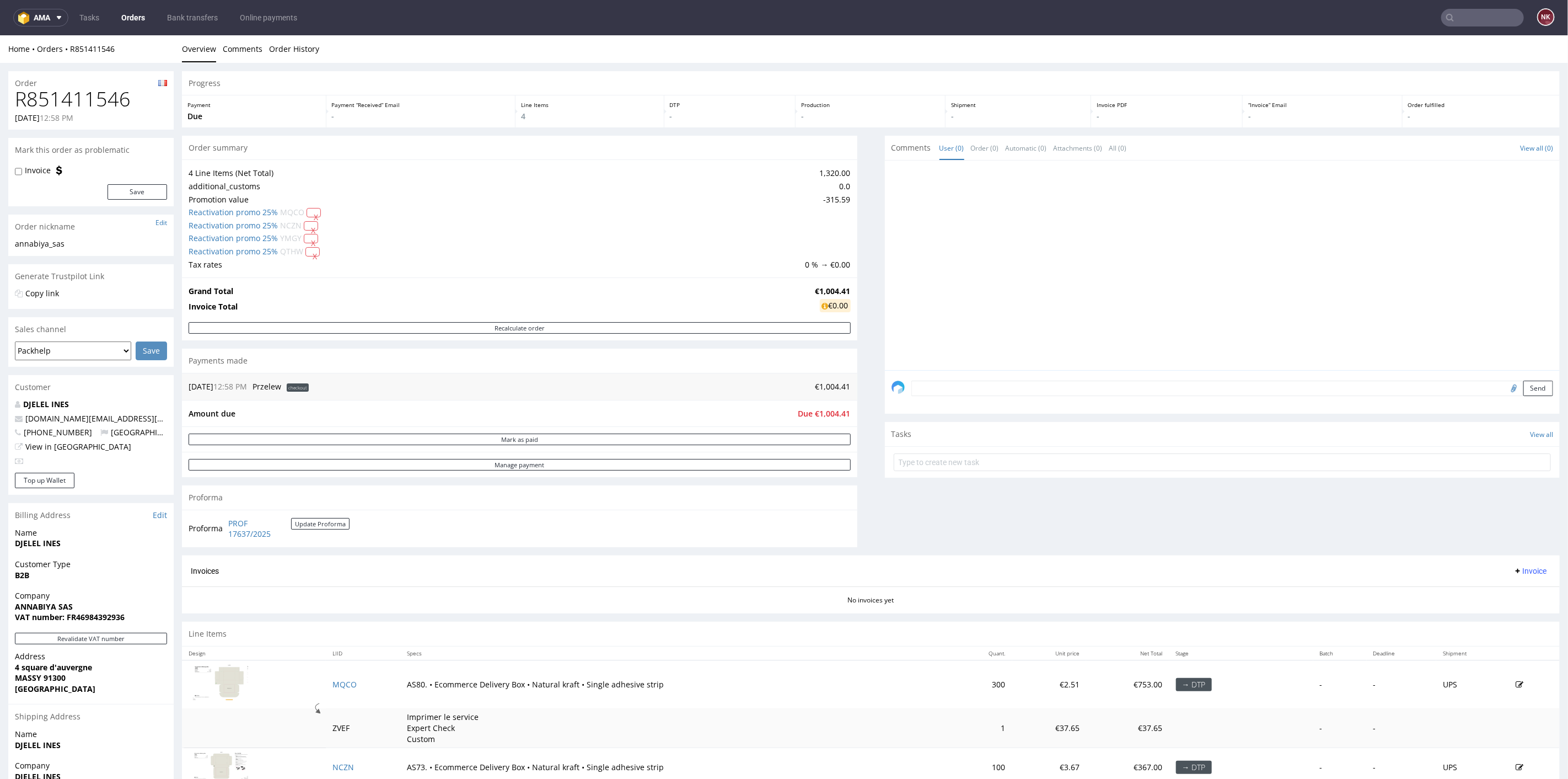
click at [863, 477] on div "Progress Payment Due Payment “Received” Email - Line Items 4 DTP - Production -…" at bounding box center [871, 496] width 1378 height 851
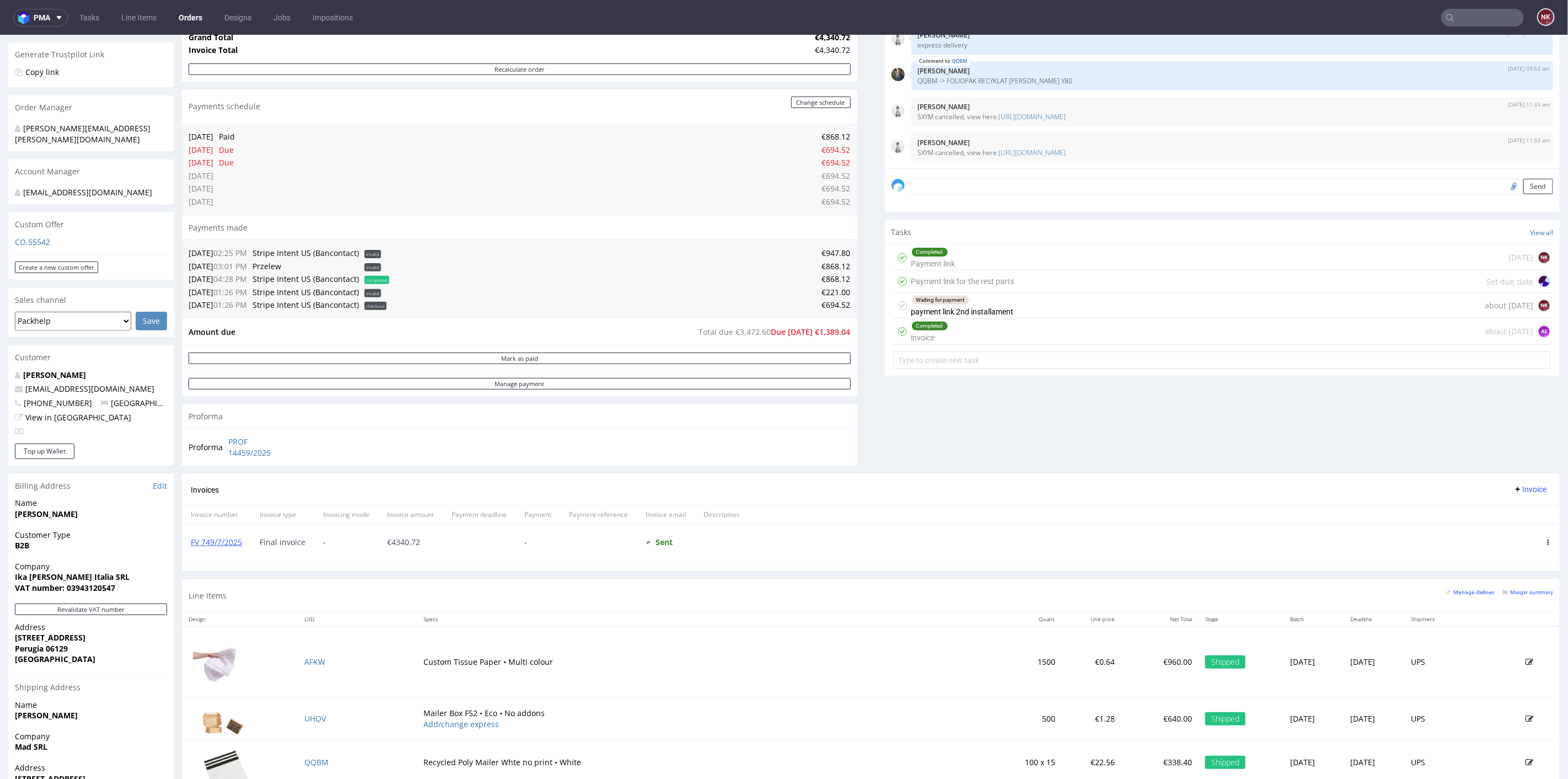
scroll to position [306, 0]
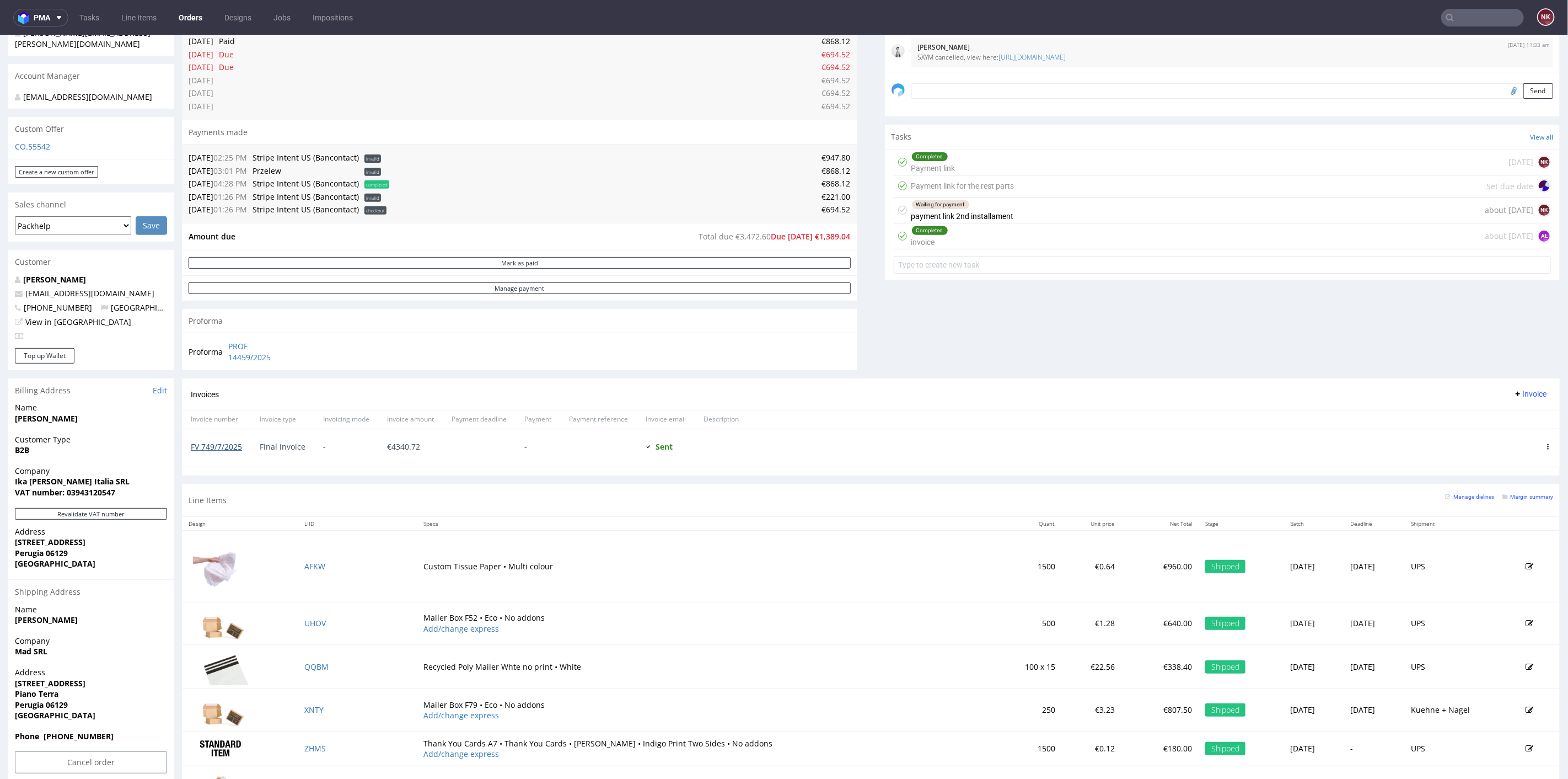
click at [225, 444] on link "FV 749/7/2025" at bounding box center [216, 446] width 51 height 10
click at [229, 446] on link "FV 749/7/2025" at bounding box center [216, 446] width 51 height 10
click at [894, 334] on div "Comments User (19) Order (5) Automatic (0) Attachments (7) All (19) View all (1…" at bounding box center [1223, 108] width 676 height 541
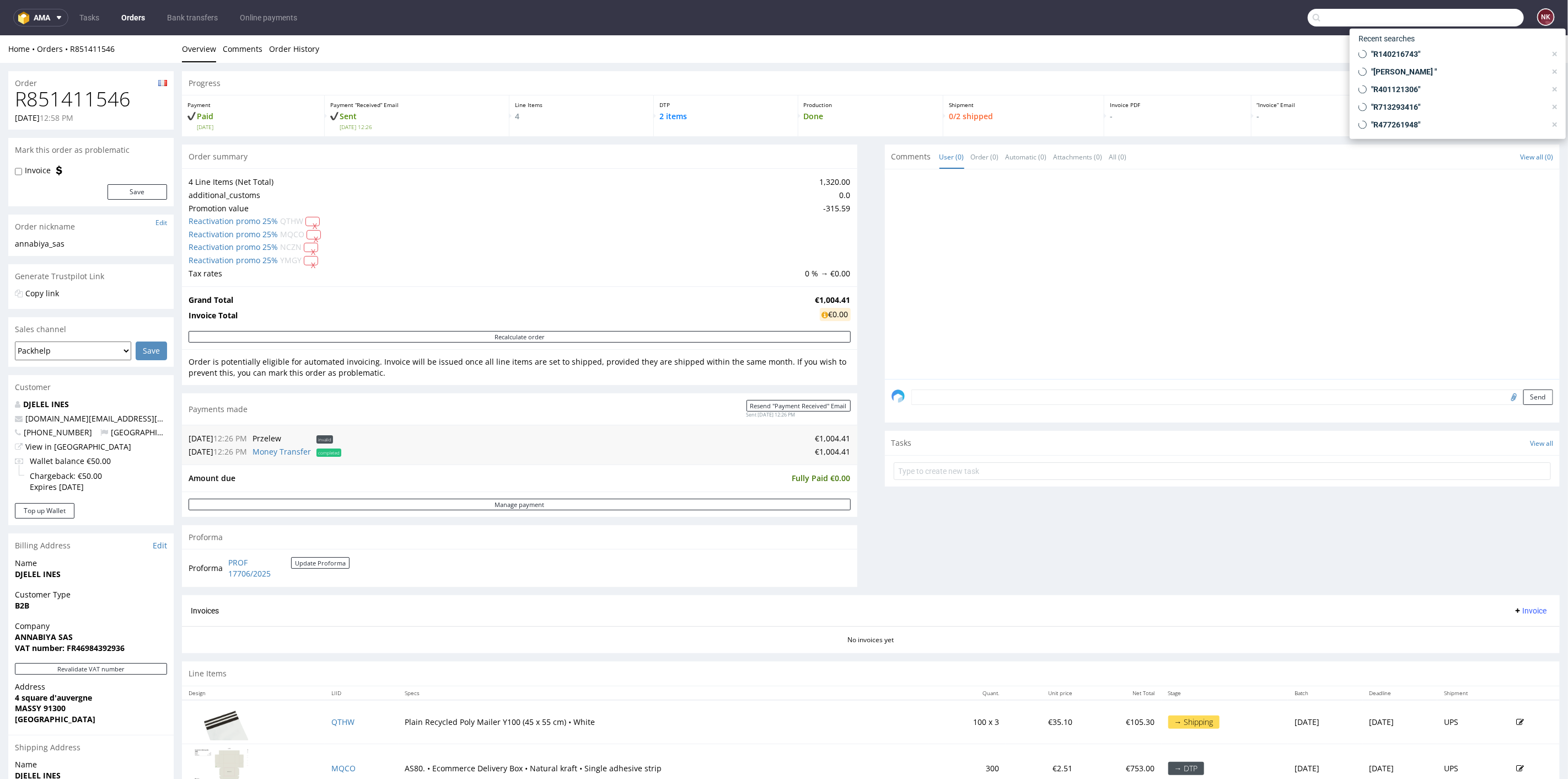
click at [1452, 18] on input "text" at bounding box center [1415, 17] width 216 height 18
paste input "AMGS"
type input "AMGS"
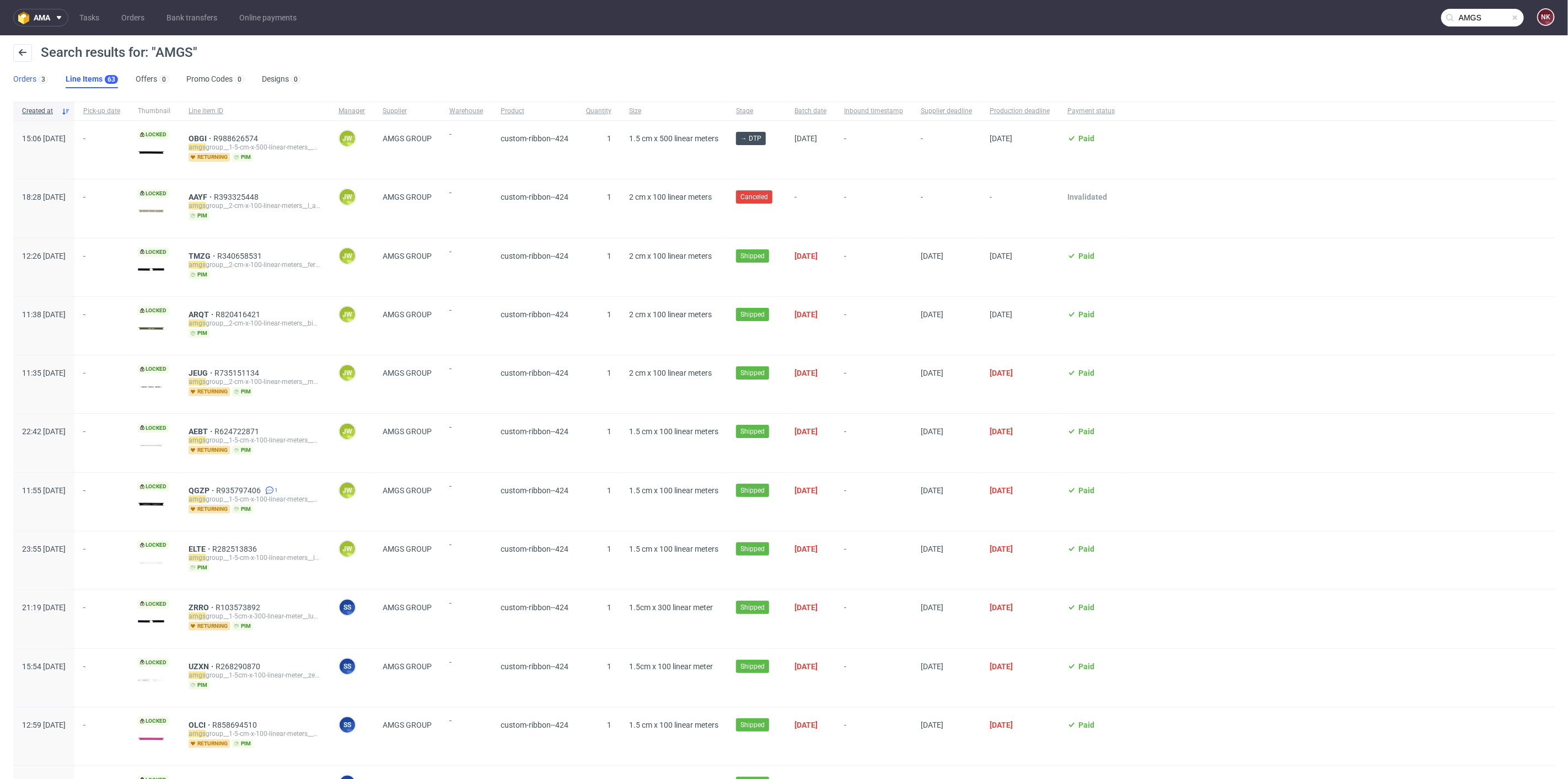
click at [38, 81] on div "3" at bounding box center [42, 79] width 12 height 11
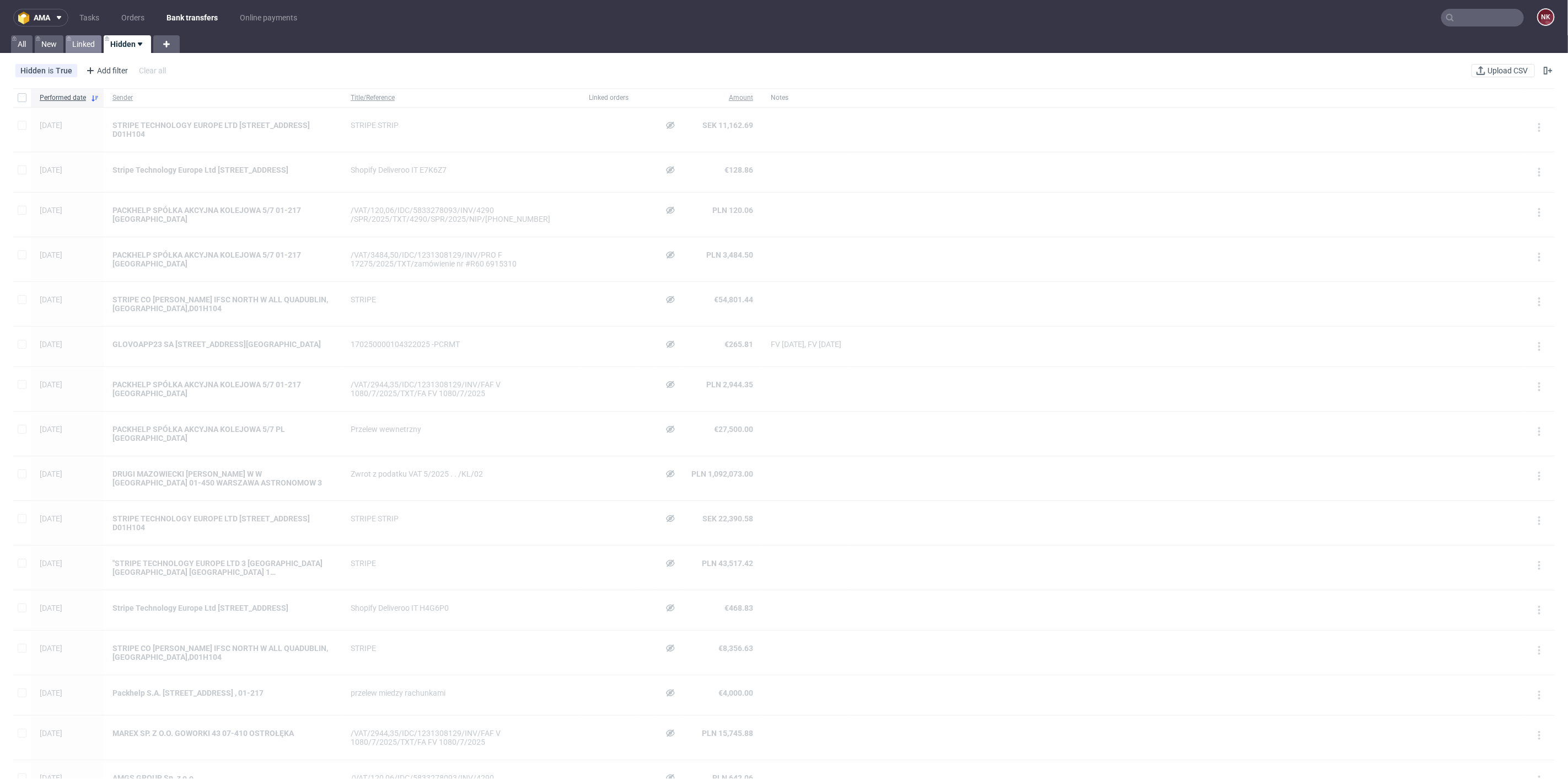
click at [83, 44] on link "Linked" at bounding box center [83, 44] width 36 height 18
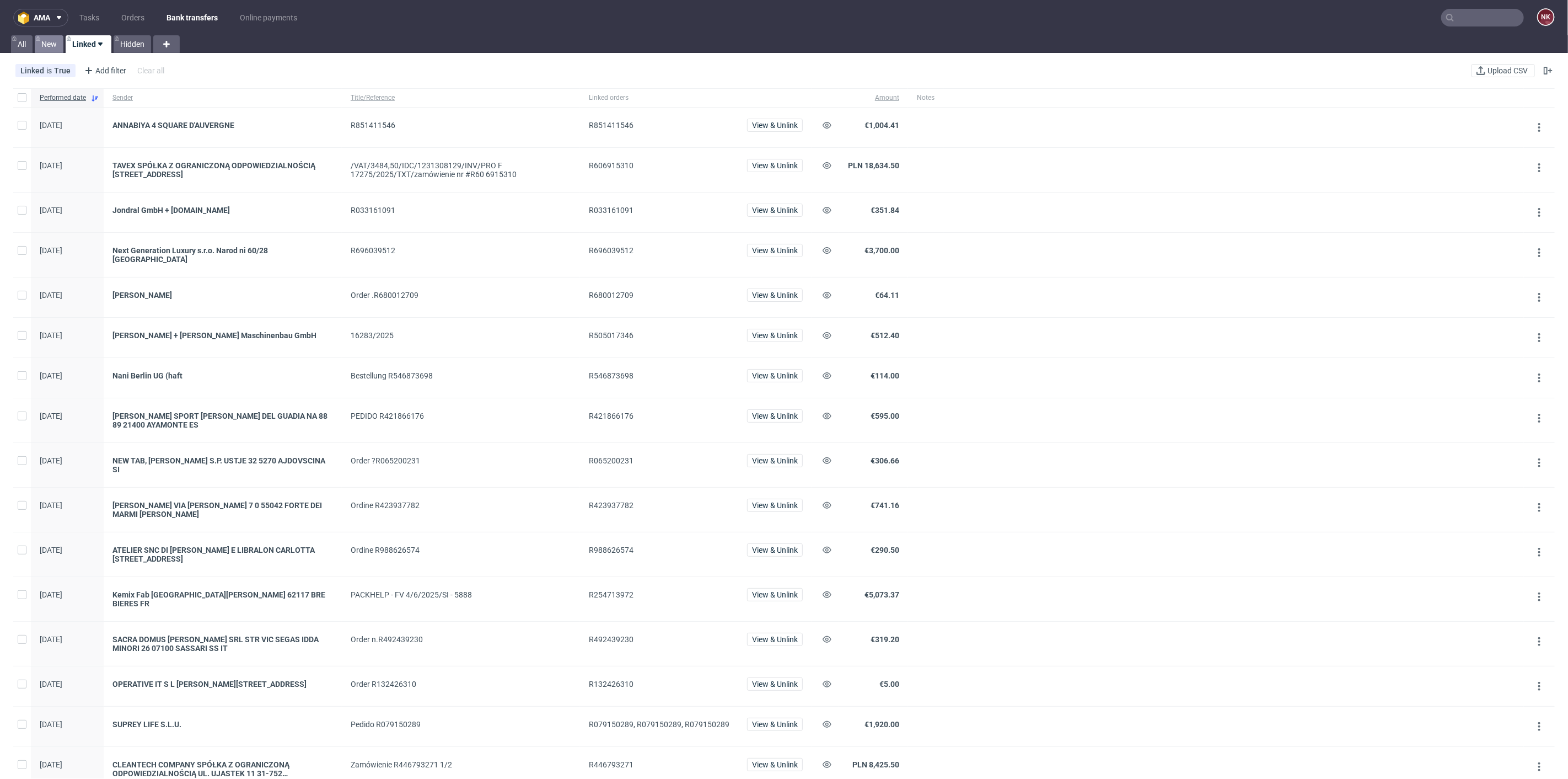
click at [56, 40] on link "New" at bounding box center [49, 44] width 29 height 18
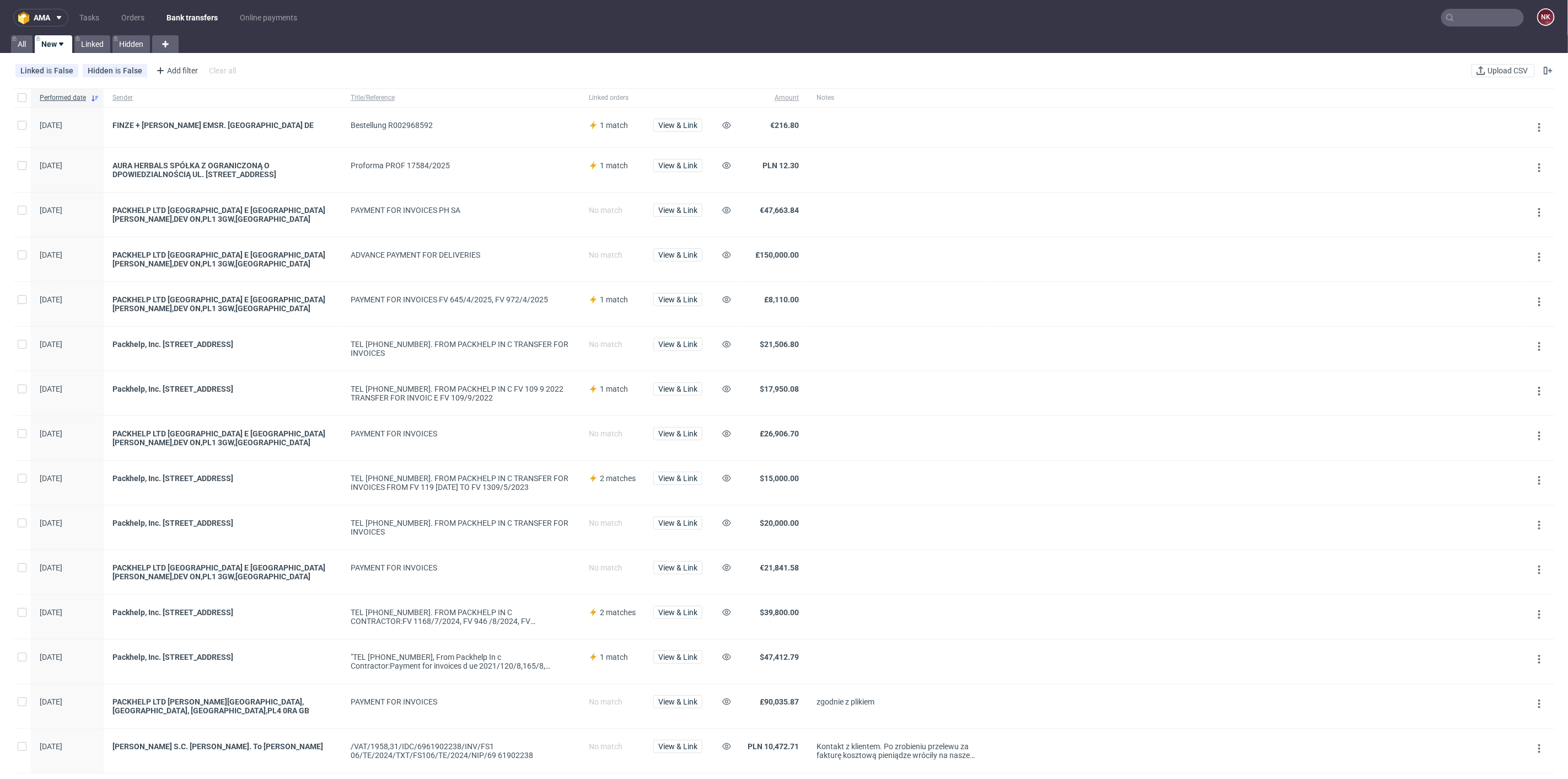
click at [705, 129] on div "View & Link" at bounding box center [678, 127] width 67 height 40
click at [687, 126] on span "View & Link" at bounding box center [677, 125] width 39 height 8
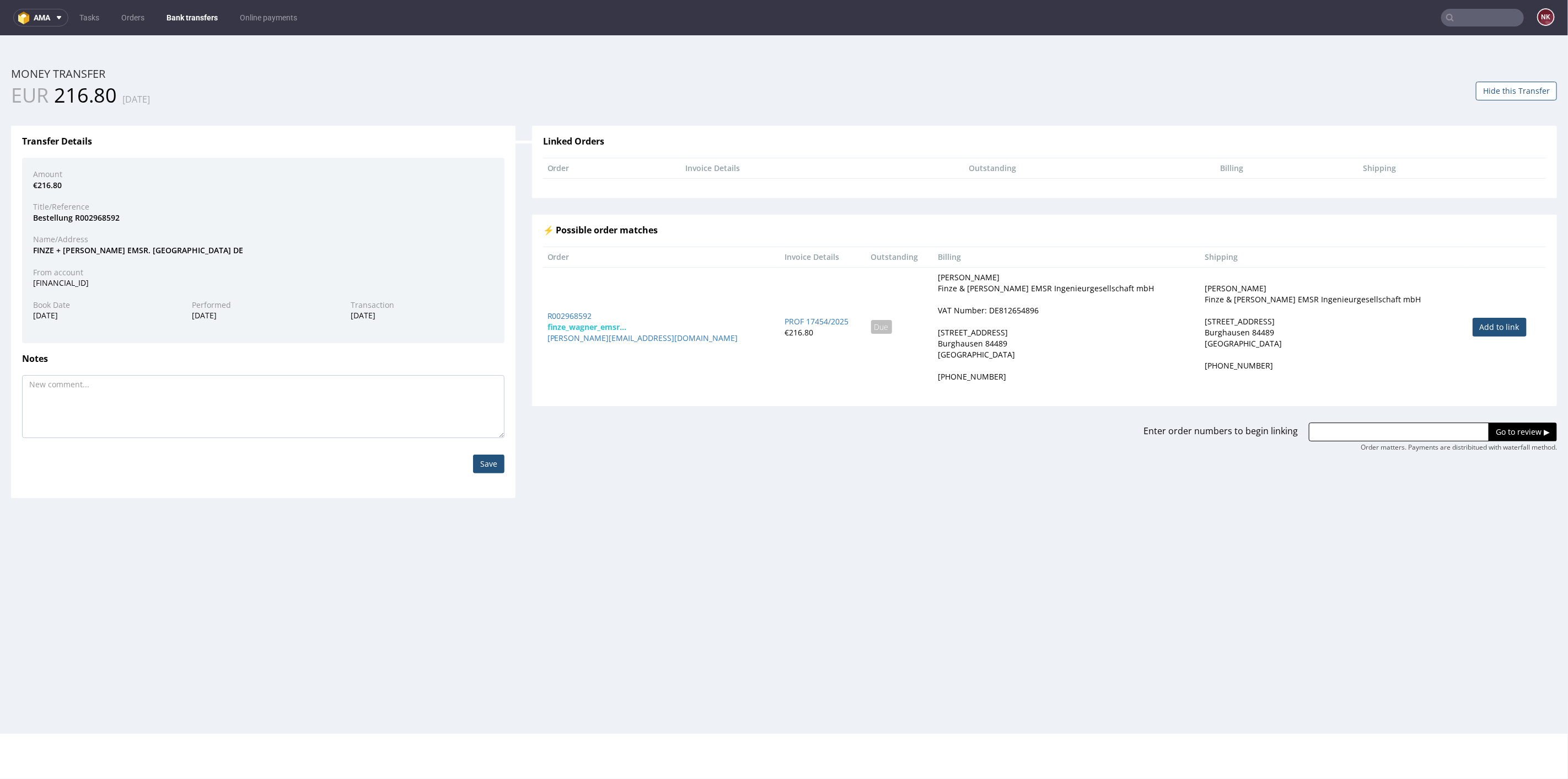
click at [1483, 333] on link "Add to link" at bounding box center [1499, 326] width 54 height 19
type input "R002968592"
click at [1511, 432] on input "Go to review ▶" at bounding box center [1523, 431] width 68 height 19
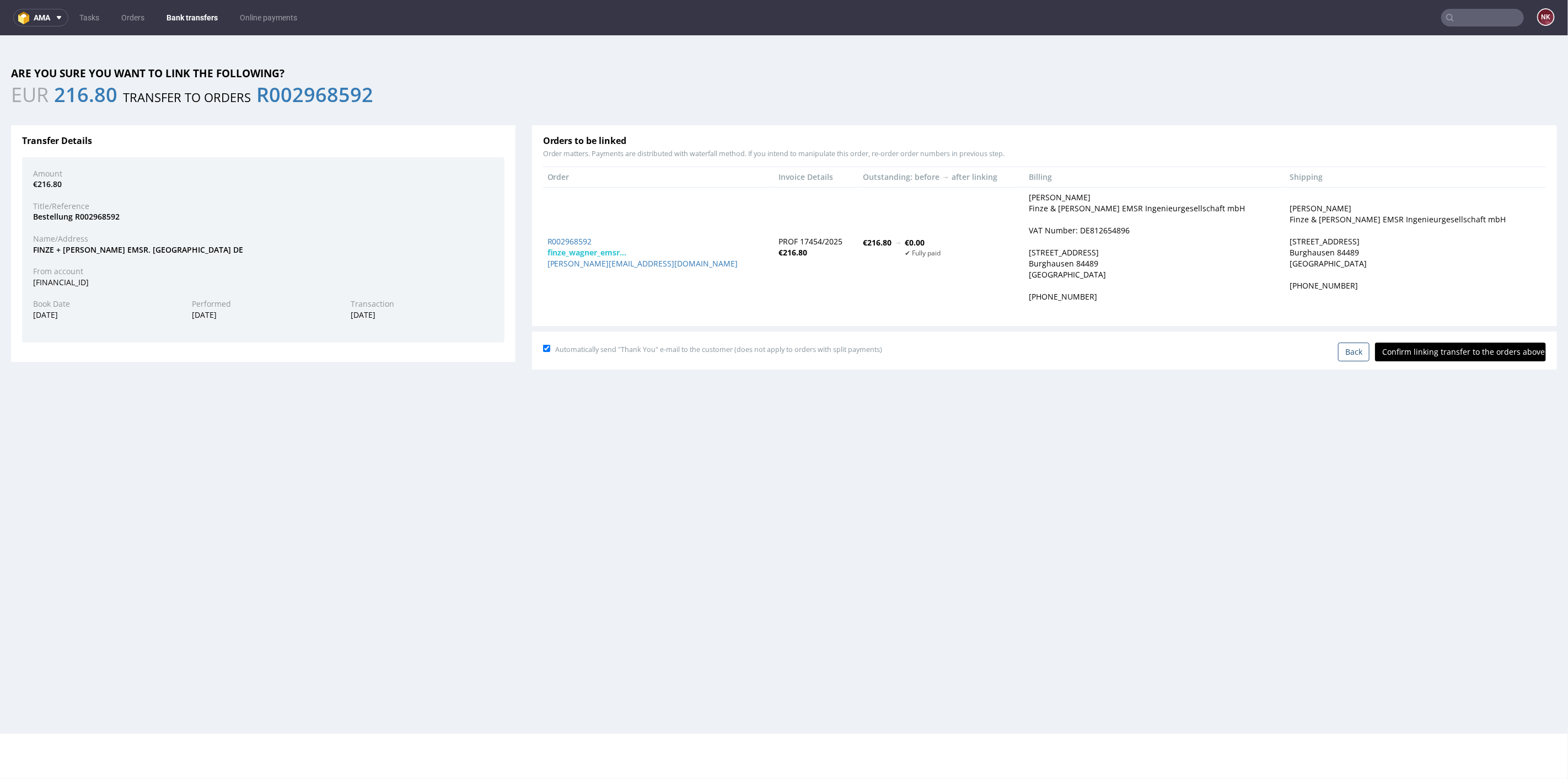
click at [1446, 349] on input "Confirm linking transfer to the orders above" at bounding box center [1460, 351] width 171 height 19
type input "In progress..."
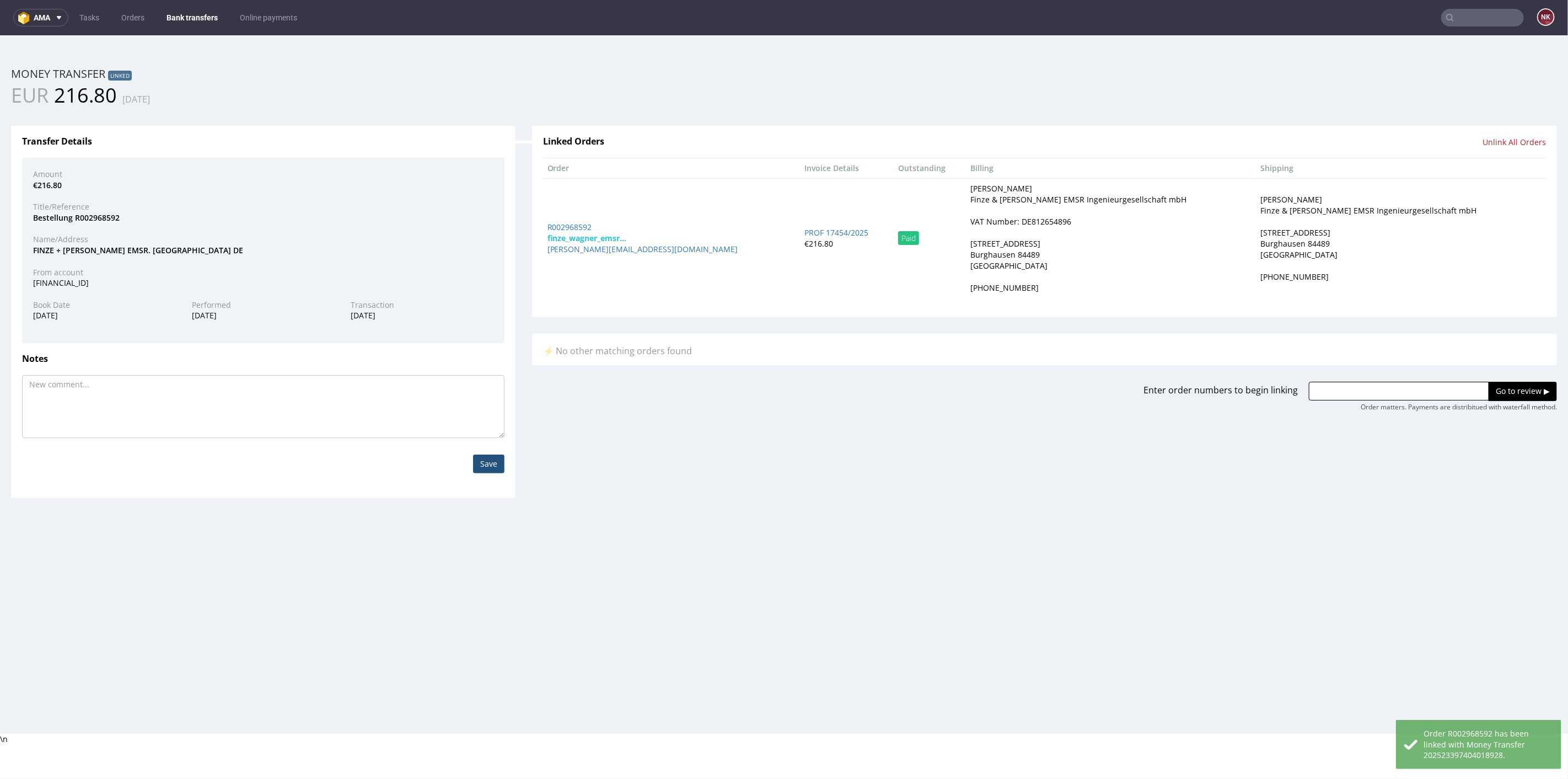
click at [195, 10] on link "Bank transfers" at bounding box center [192, 17] width 65 height 18
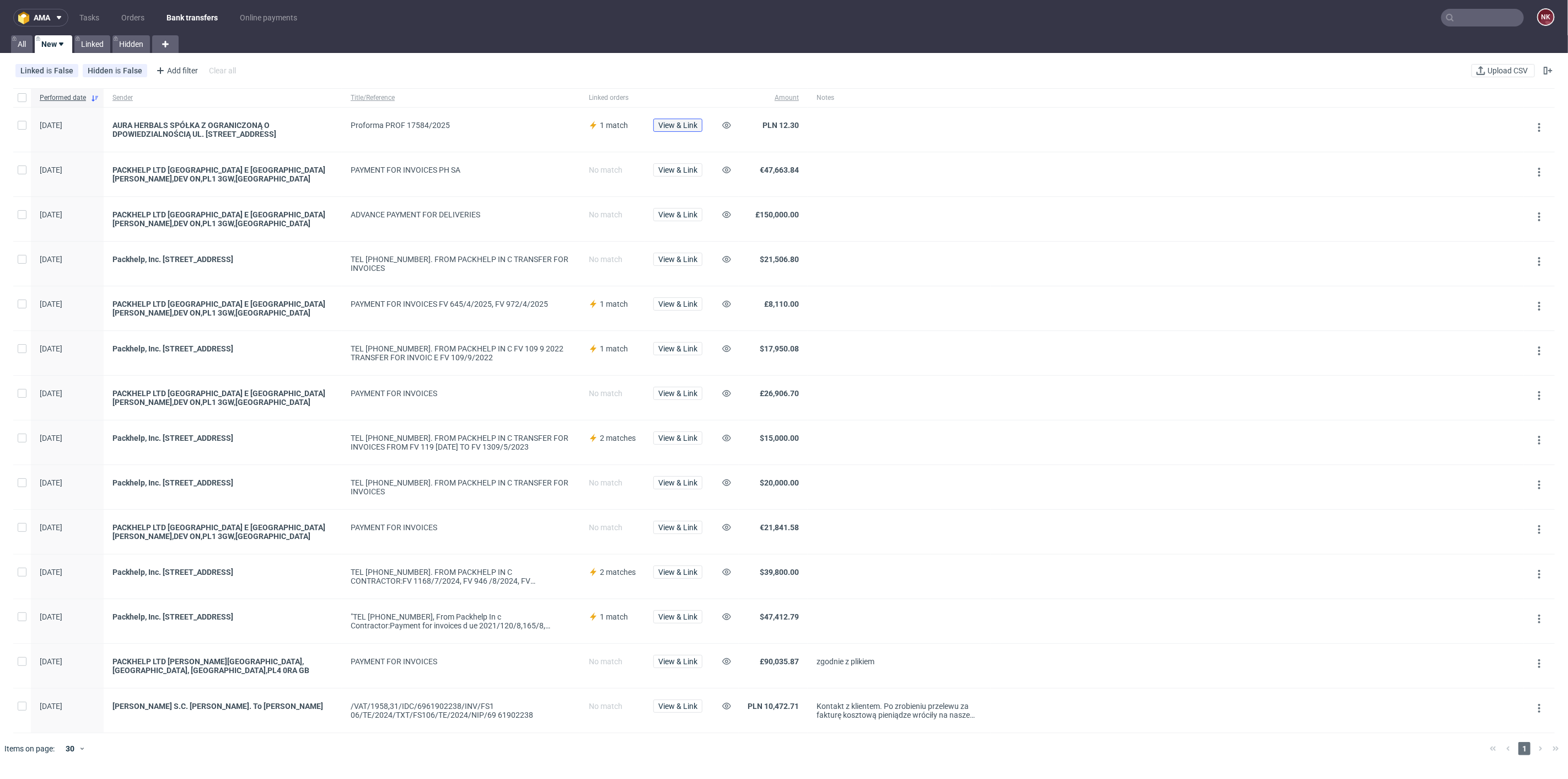
click at [684, 128] on span "View & Link" at bounding box center [677, 125] width 39 height 8
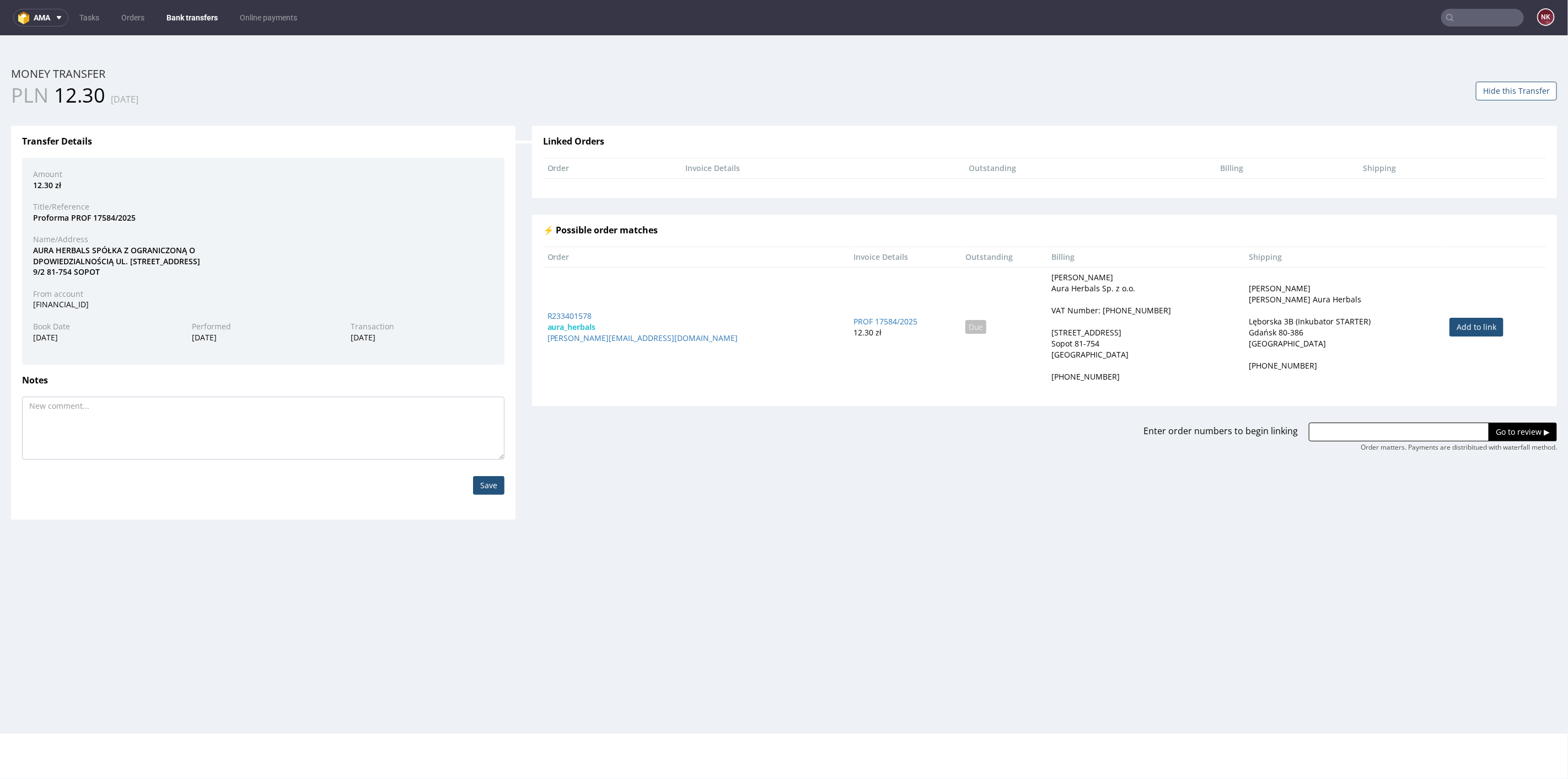
click at [1459, 323] on link "Add to link" at bounding box center [1476, 326] width 54 height 19
type input "R233401578"
click at [1500, 435] on input "Go to review ▶" at bounding box center [1523, 431] width 68 height 19
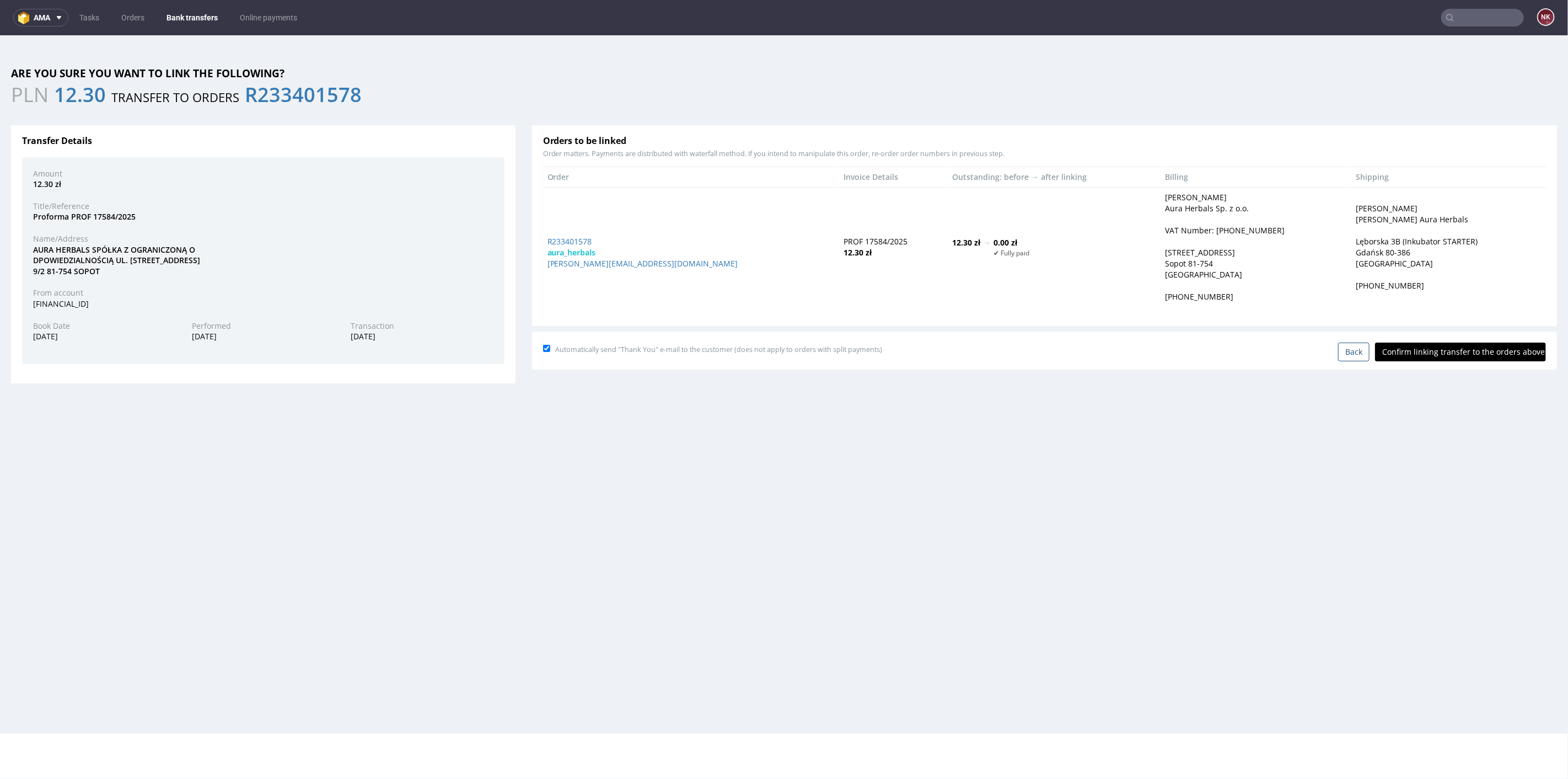
click at [1439, 342] on input "Confirm linking transfer to the orders above" at bounding box center [1460, 351] width 171 height 19
type input "In progress..."
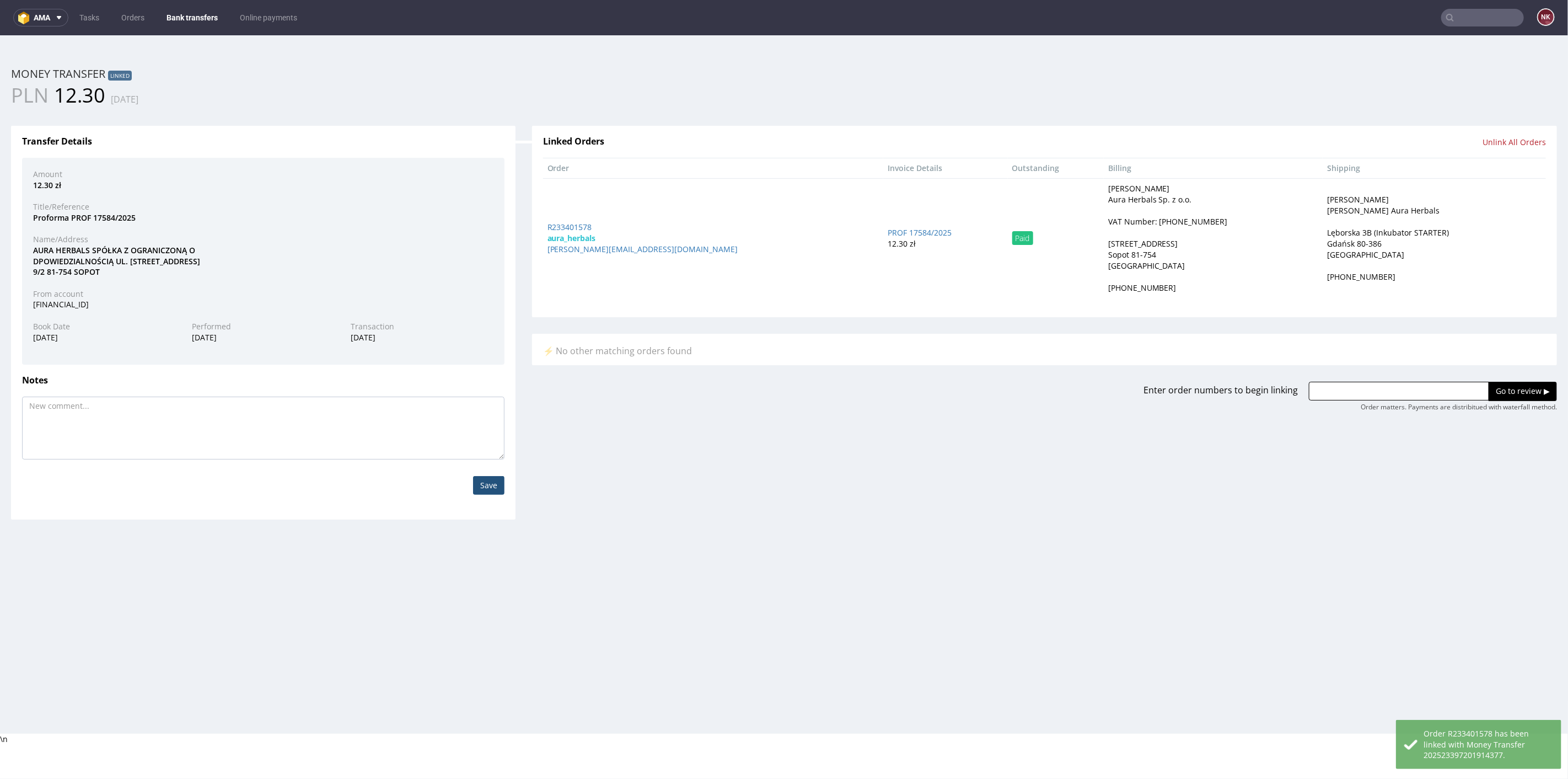
click at [187, 18] on link "Bank transfers" at bounding box center [192, 17] width 65 height 18
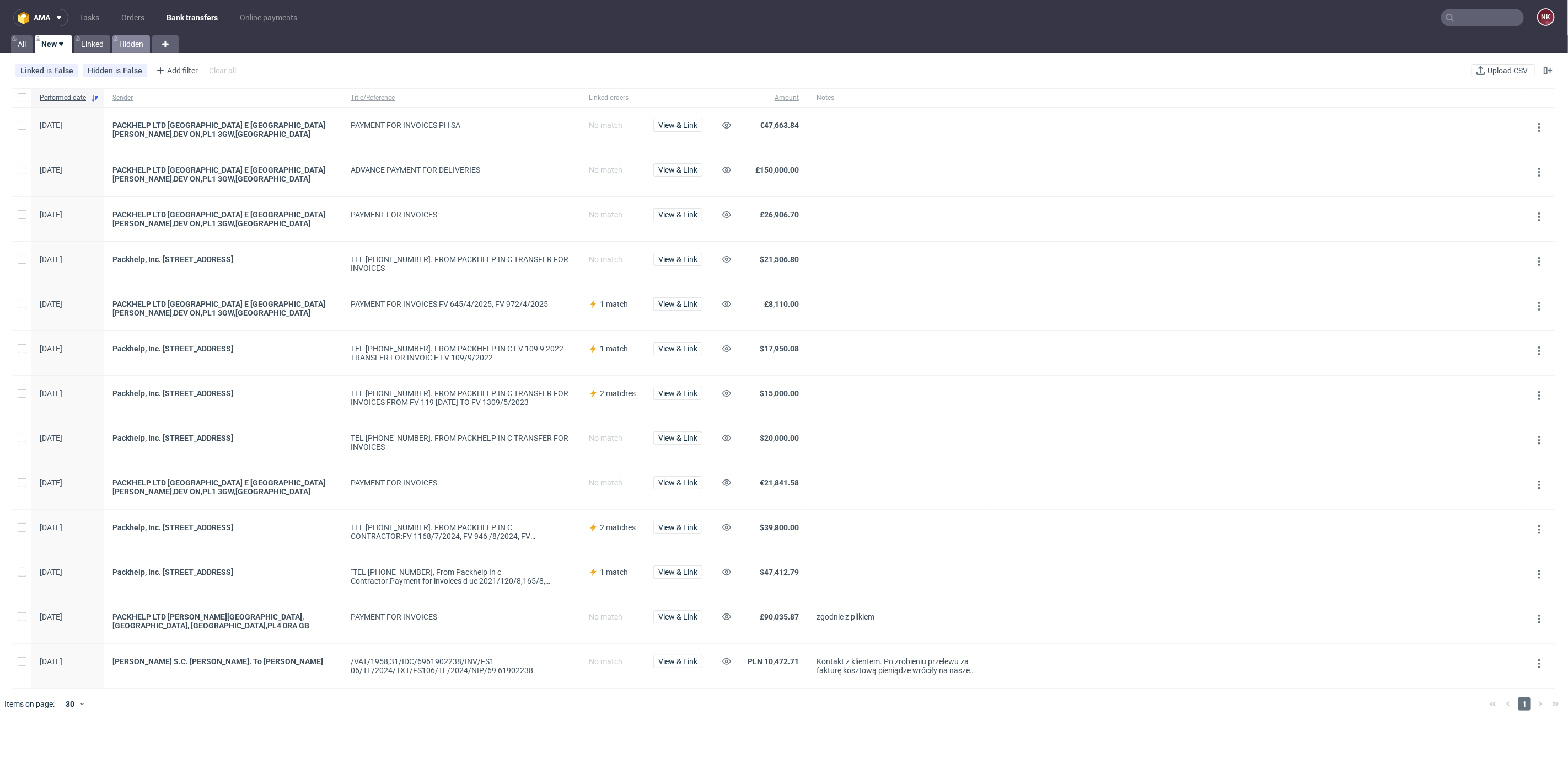
click at [127, 48] on link "Hidden" at bounding box center [131, 44] width 38 height 18
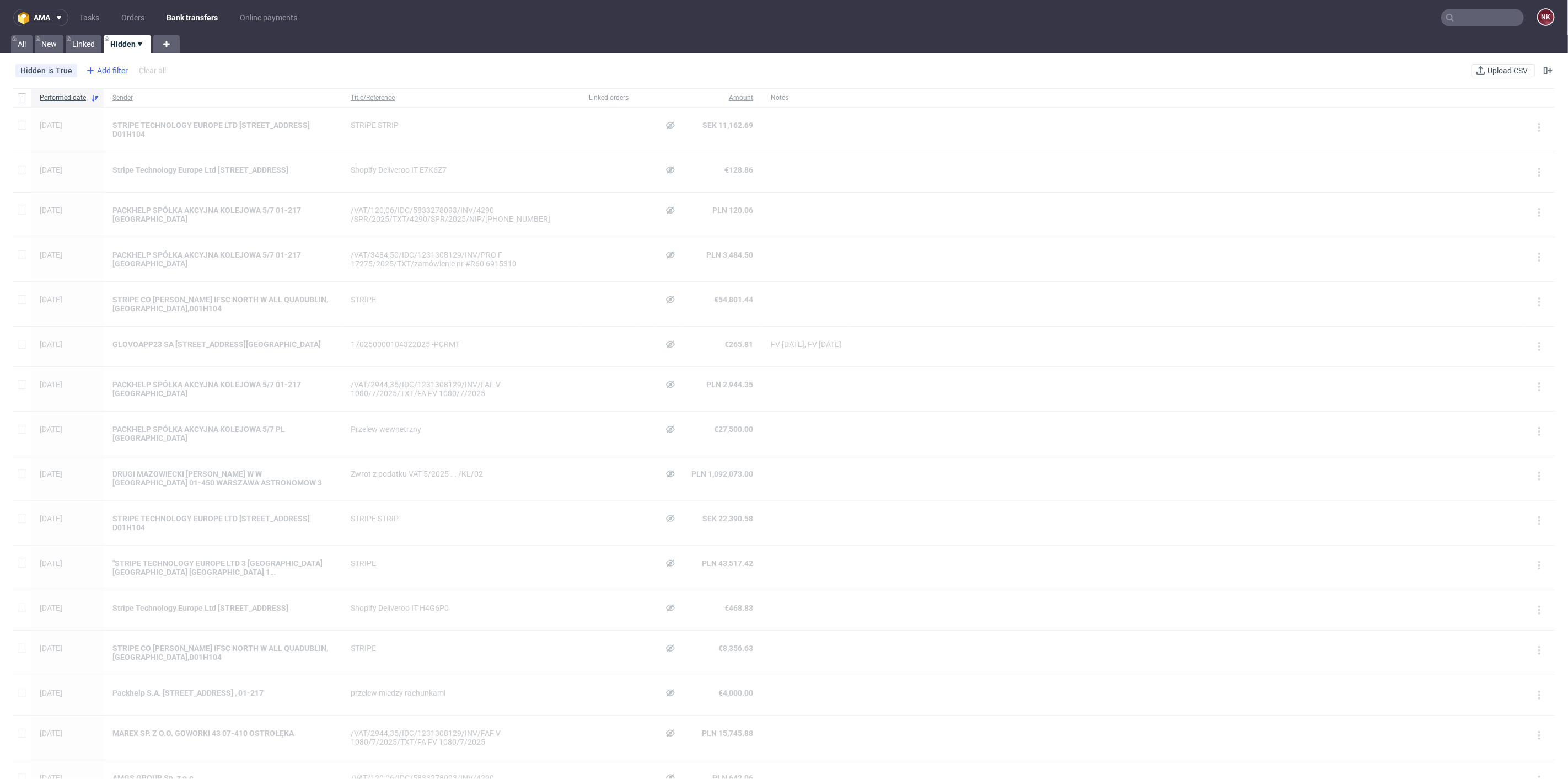
click at [103, 68] on div "Add filter" at bounding box center [106, 70] width 49 height 18
click at [125, 197] on div "Sender" at bounding box center [150, 197] width 132 height 15
click at [168, 125] on input "text" at bounding box center [150, 119] width 132 height 18
type input "AMGS"
click at [197, 145] on span "Save" at bounding box center [203, 147] width 17 height 8
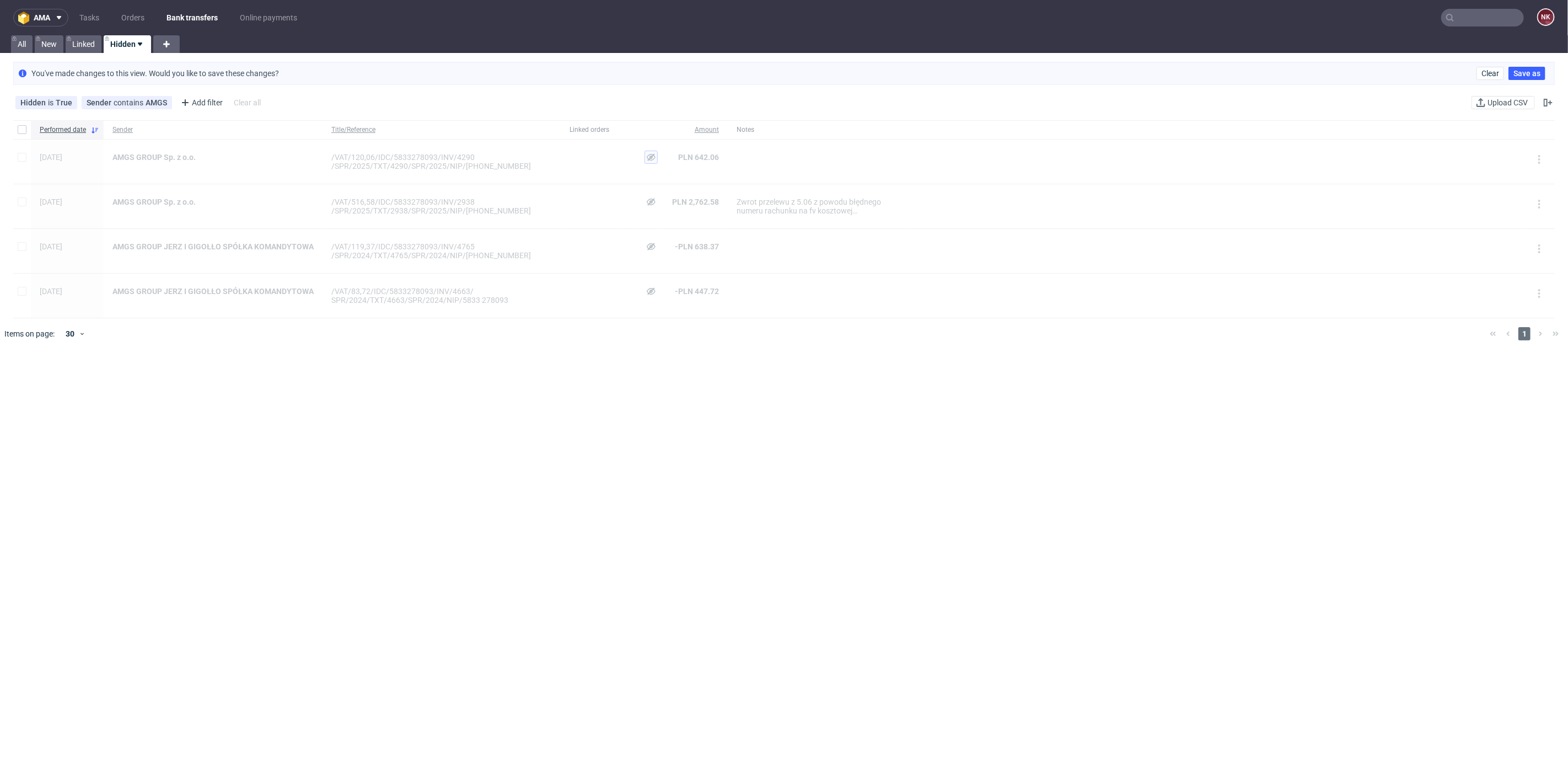
click at [648, 155] on use at bounding box center [651, 157] width 9 height 7
click at [648, 160] on span "View & Link" at bounding box center [651, 157] width 39 height 8
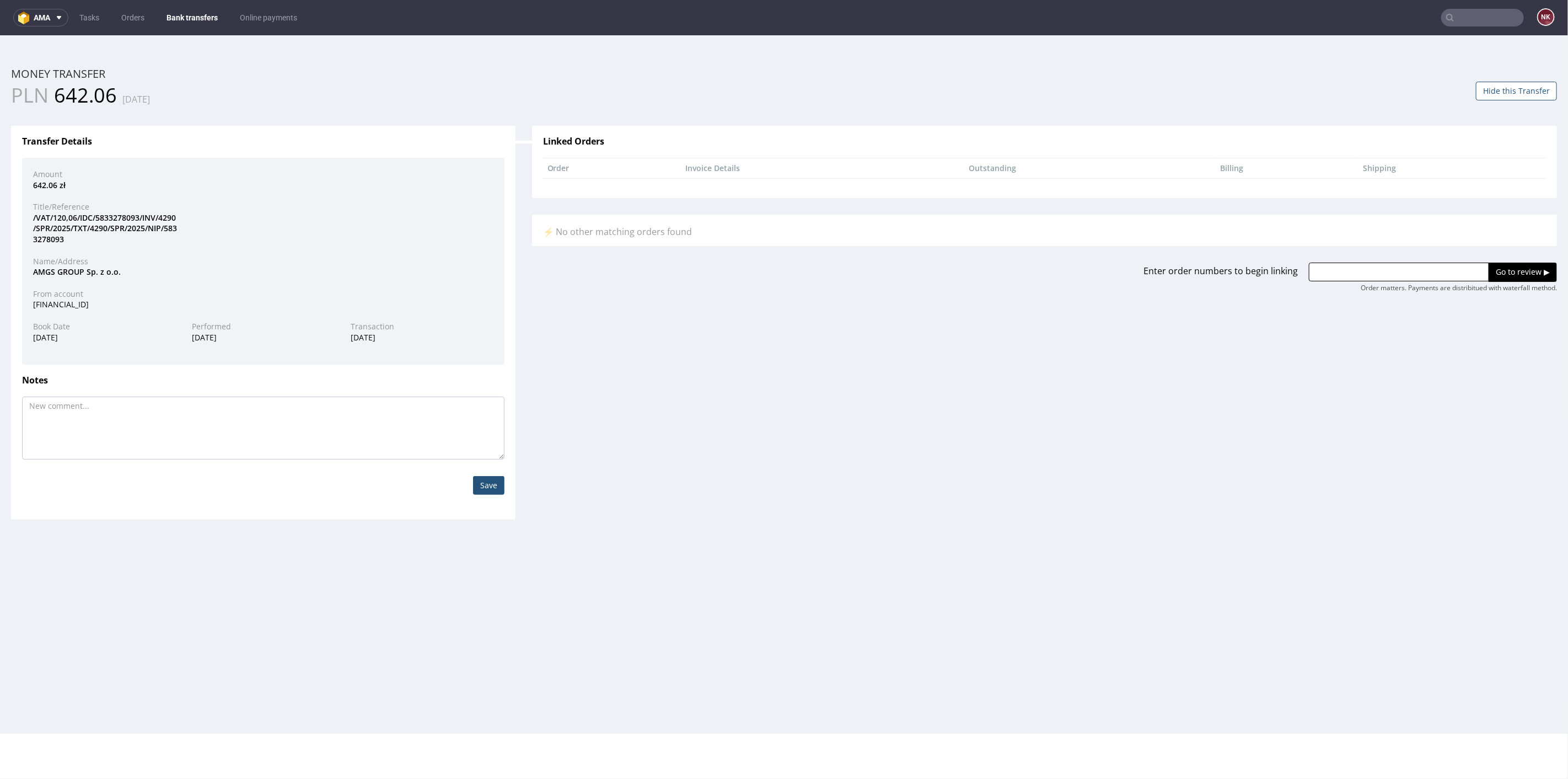
click at [1502, 82] on button "Hide this Transfer" at bounding box center [1516, 90] width 81 height 19
click at [220, 425] on textarea at bounding box center [263, 427] width 483 height 63
type textarea "[PERSON_NAME]"
click at [478, 479] on input "Save" at bounding box center [489, 485] width 32 height 19
click at [180, 7] on nav "ama Tasks Orders Bank transfers Online payments NK" at bounding box center [784, 18] width 1568 height 35
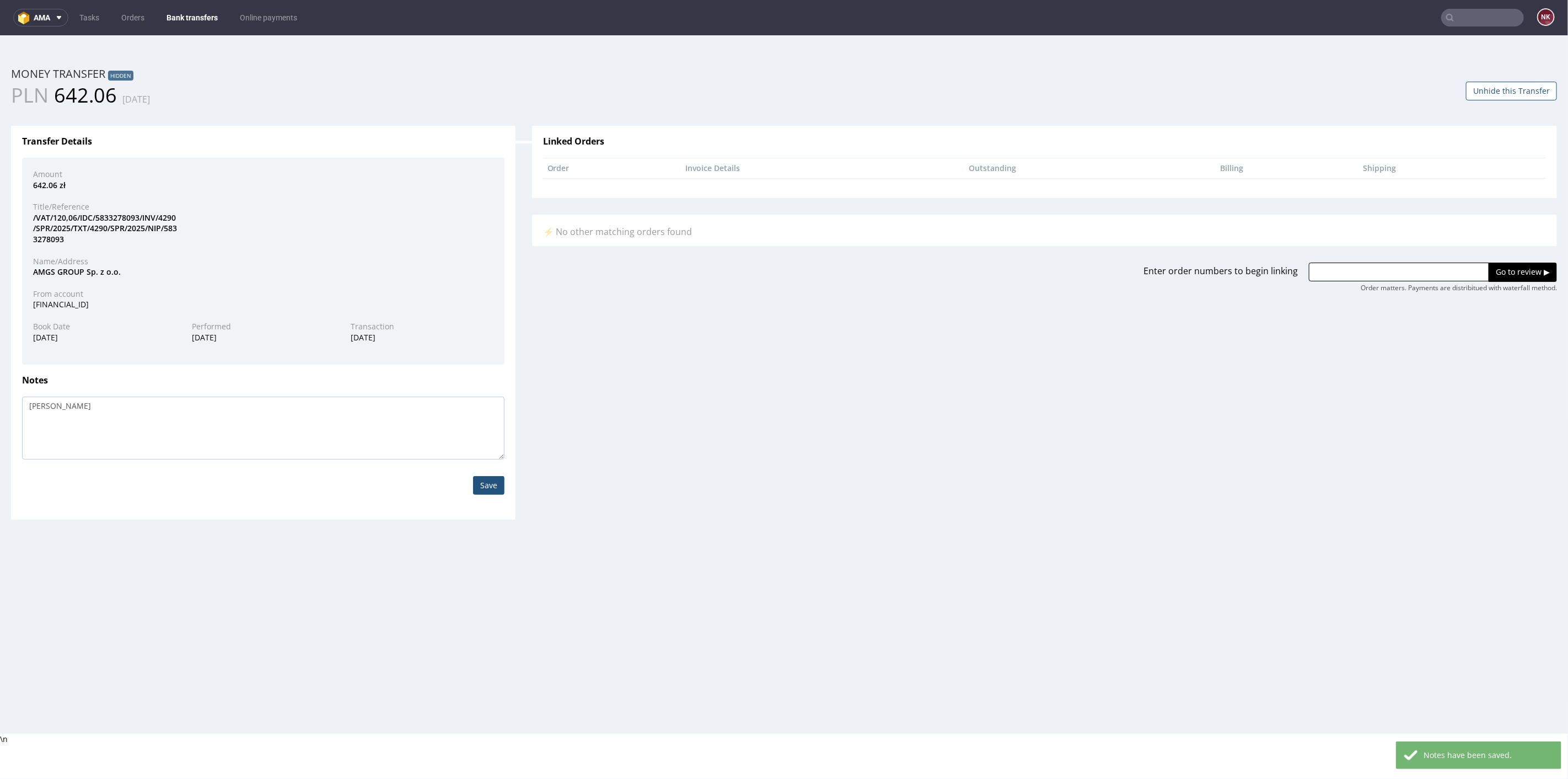
click at [190, 7] on nav "ama Tasks Orders Bank transfers Online payments NK" at bounding box center [784, 18] width 1568 height 35
click at [190, 21] on link "Bank transfers" at bounding box center [192, 17] width 65 height 18
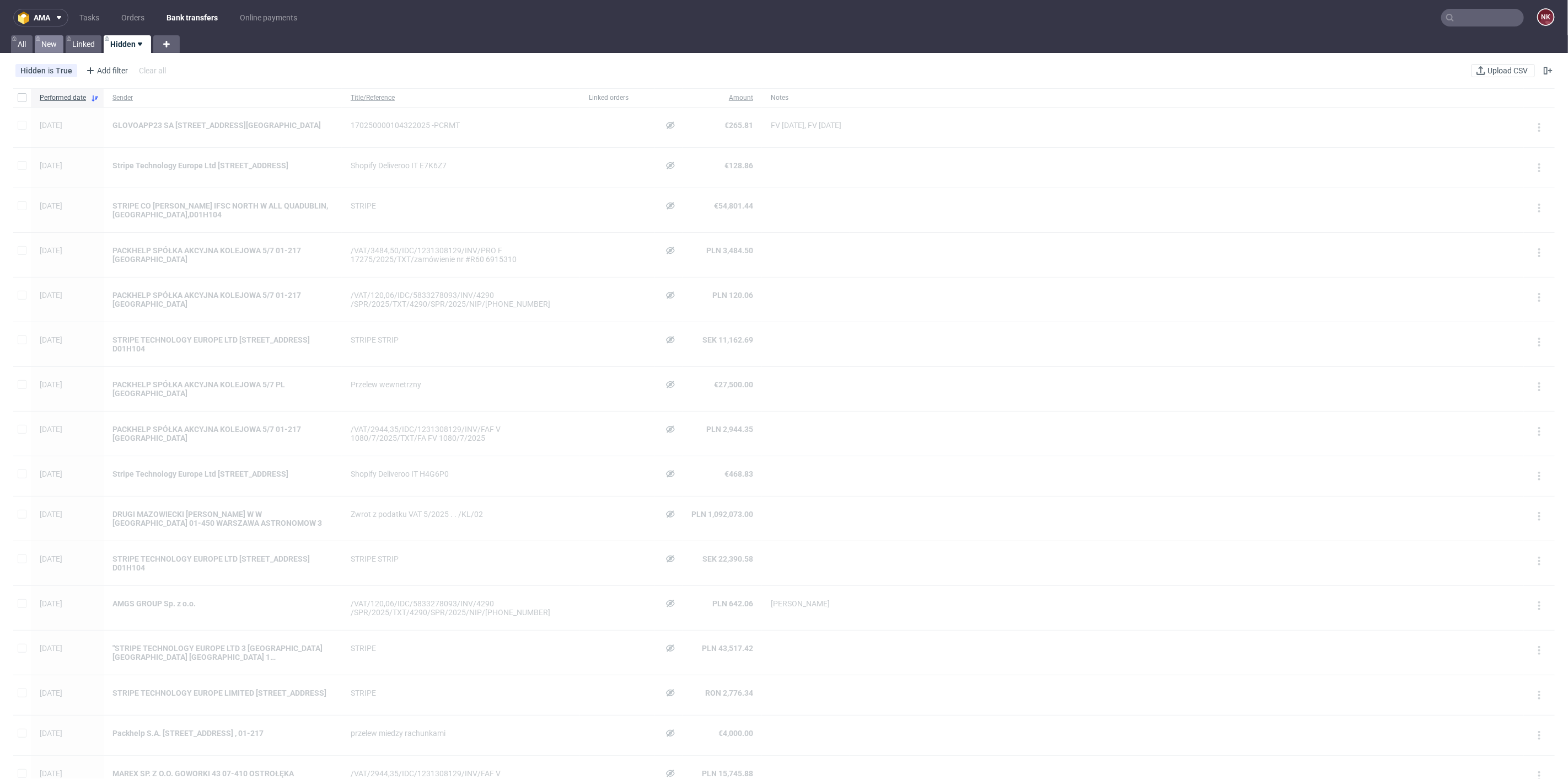
click at [49, 37] on link "New" at bounding box center [49, 44] width 29 height 18
